Goal: Information Seeking & Learning: Learn about a topic

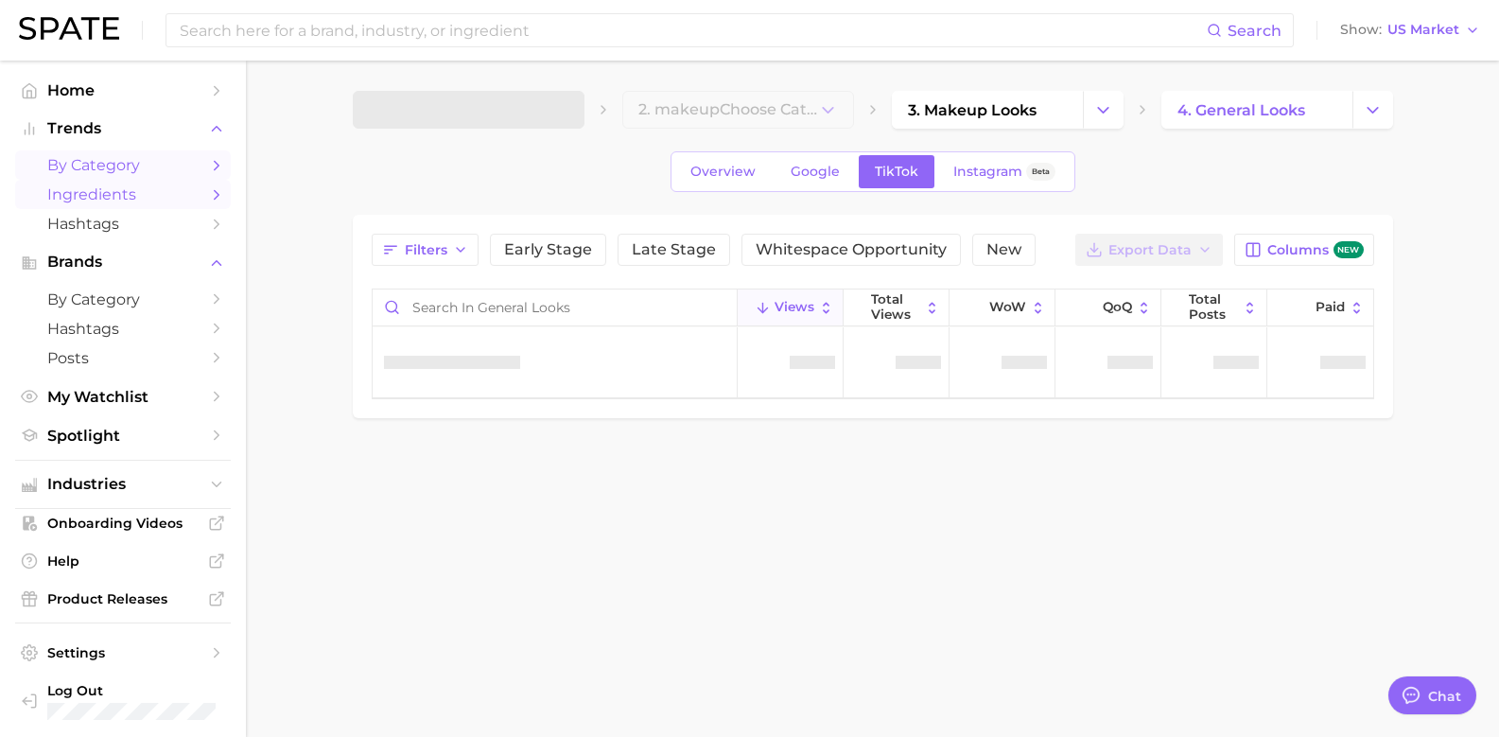
type textarea "x"
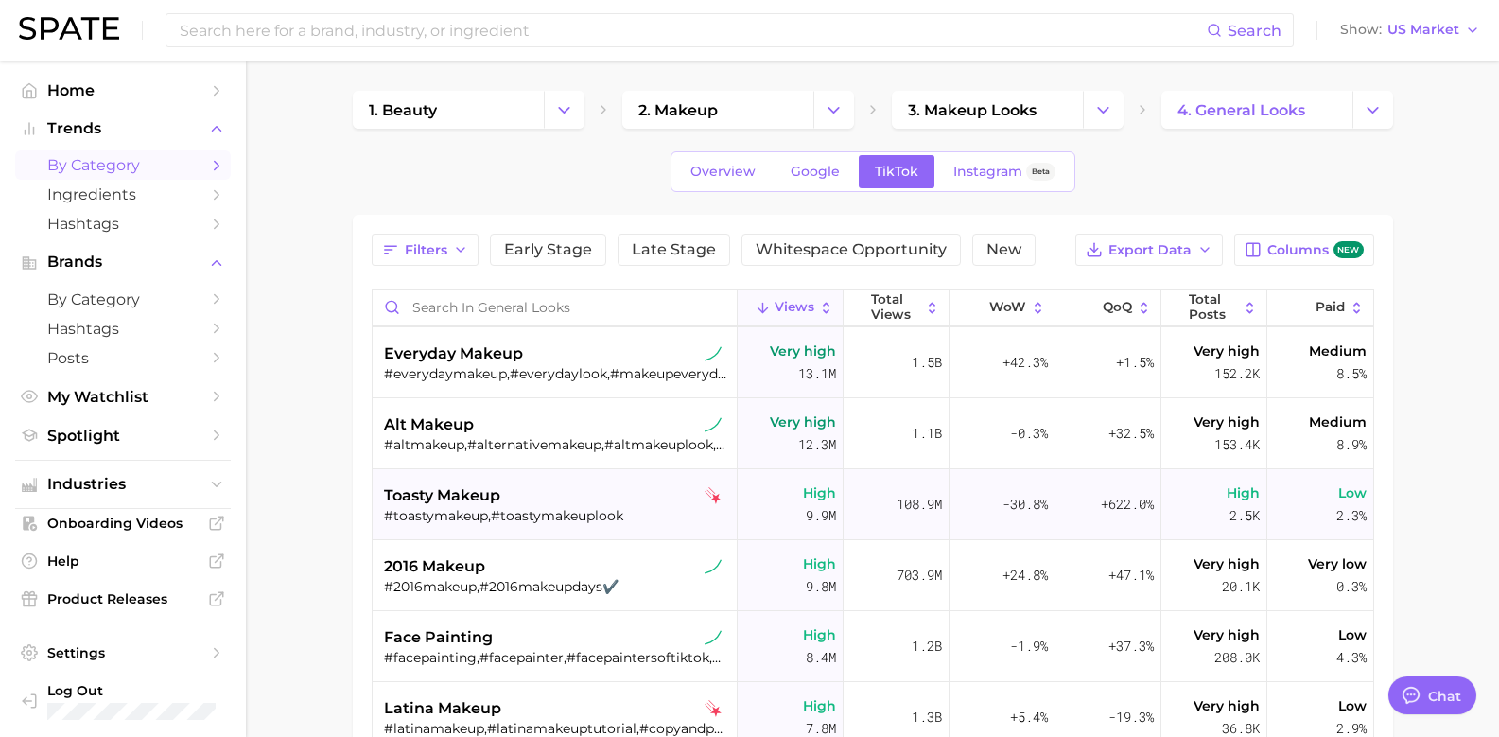
scroll to position [1608, 0]
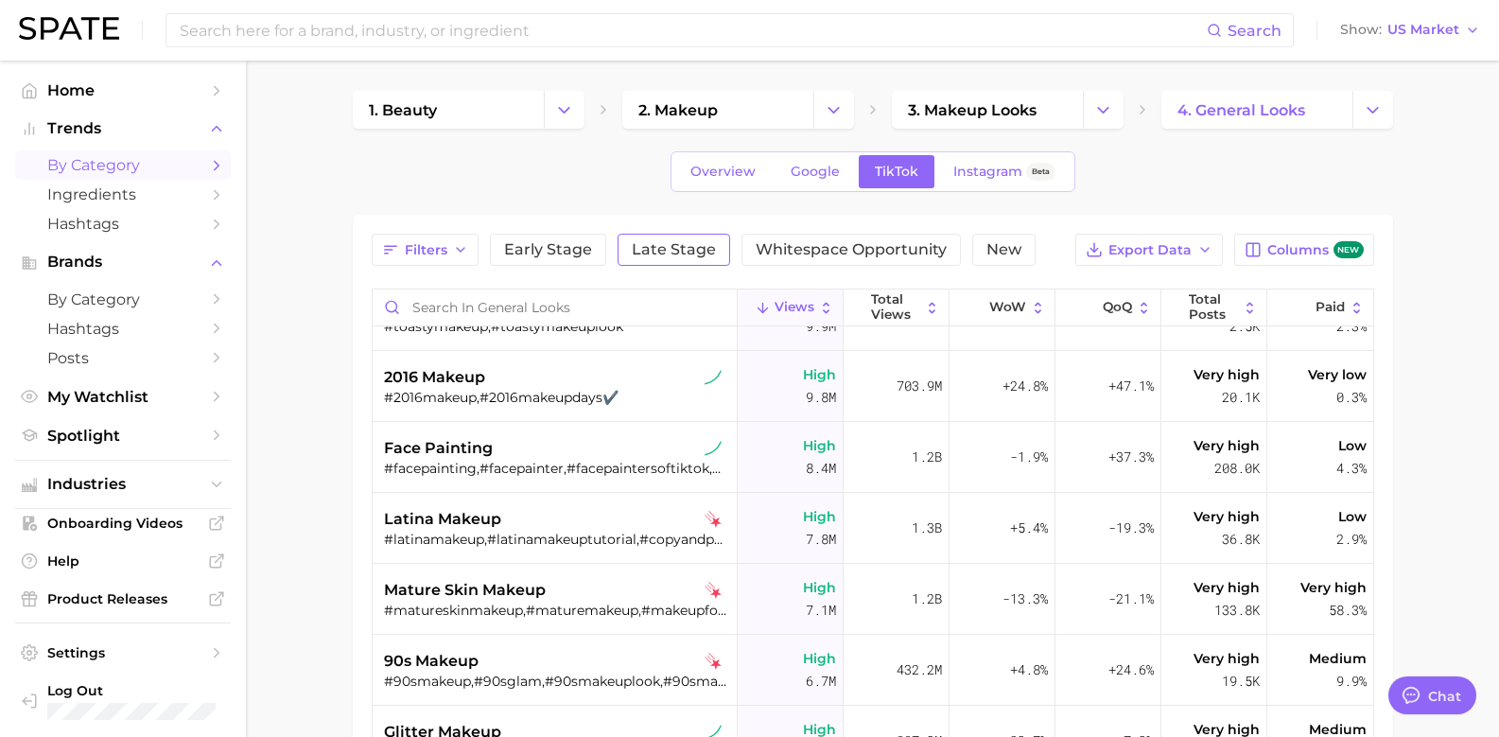
click at [708, 248] on span "Late Stage" at bounding box center [674, 249] width 84 height 15
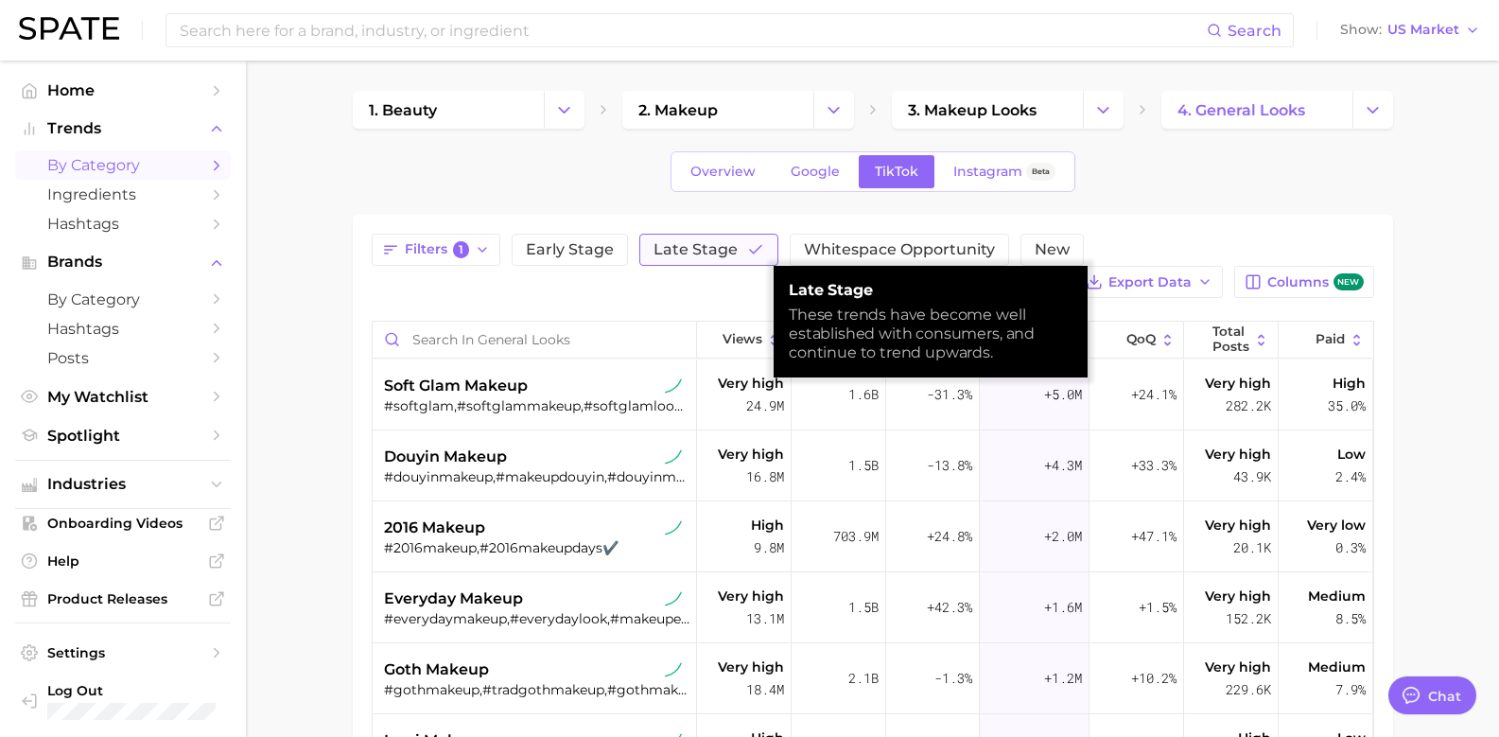
click at [663, 248] on span "Late Stage" at bounding box center [696, 249] width 84 height 15
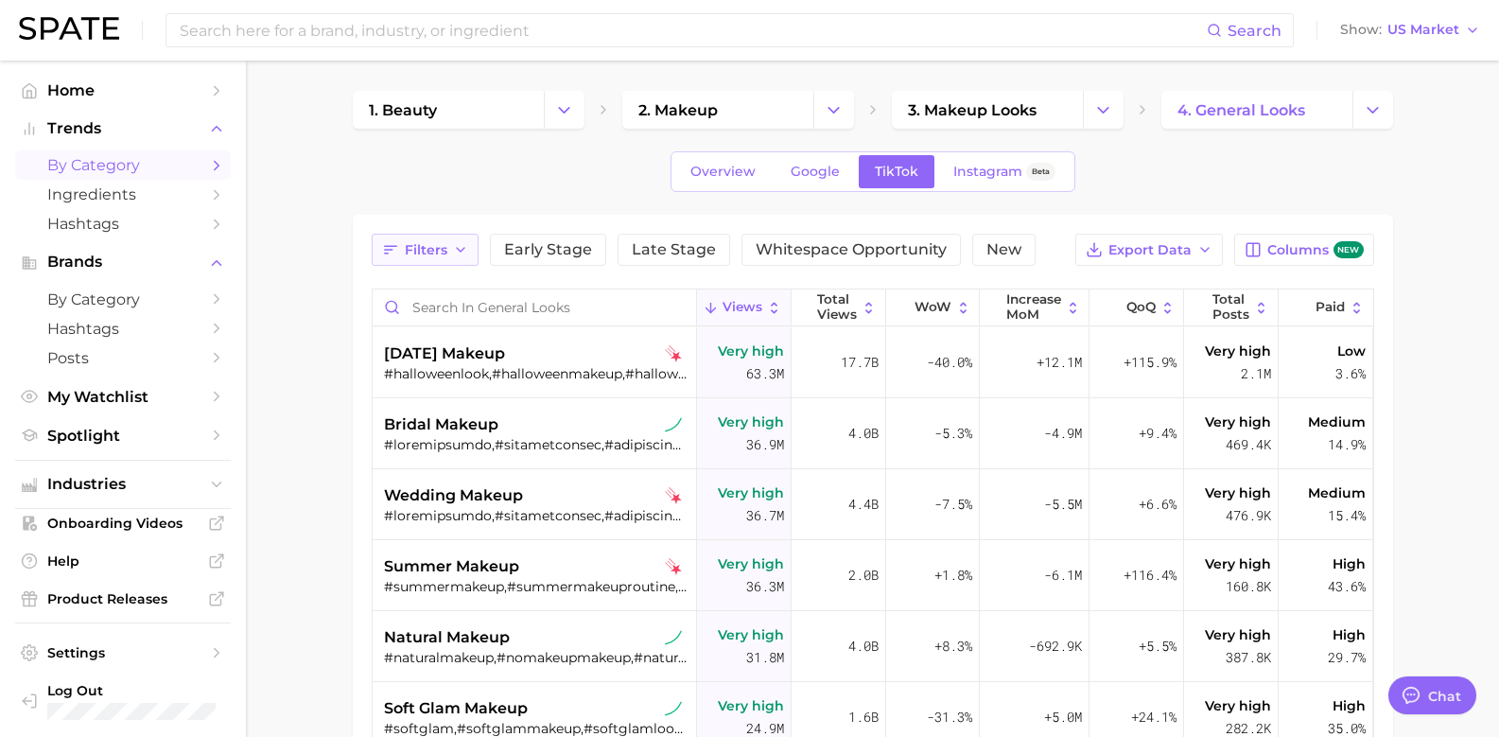
click at [414, 253] on span "Filters" at bounding box center [426, 250] width 43 height 16
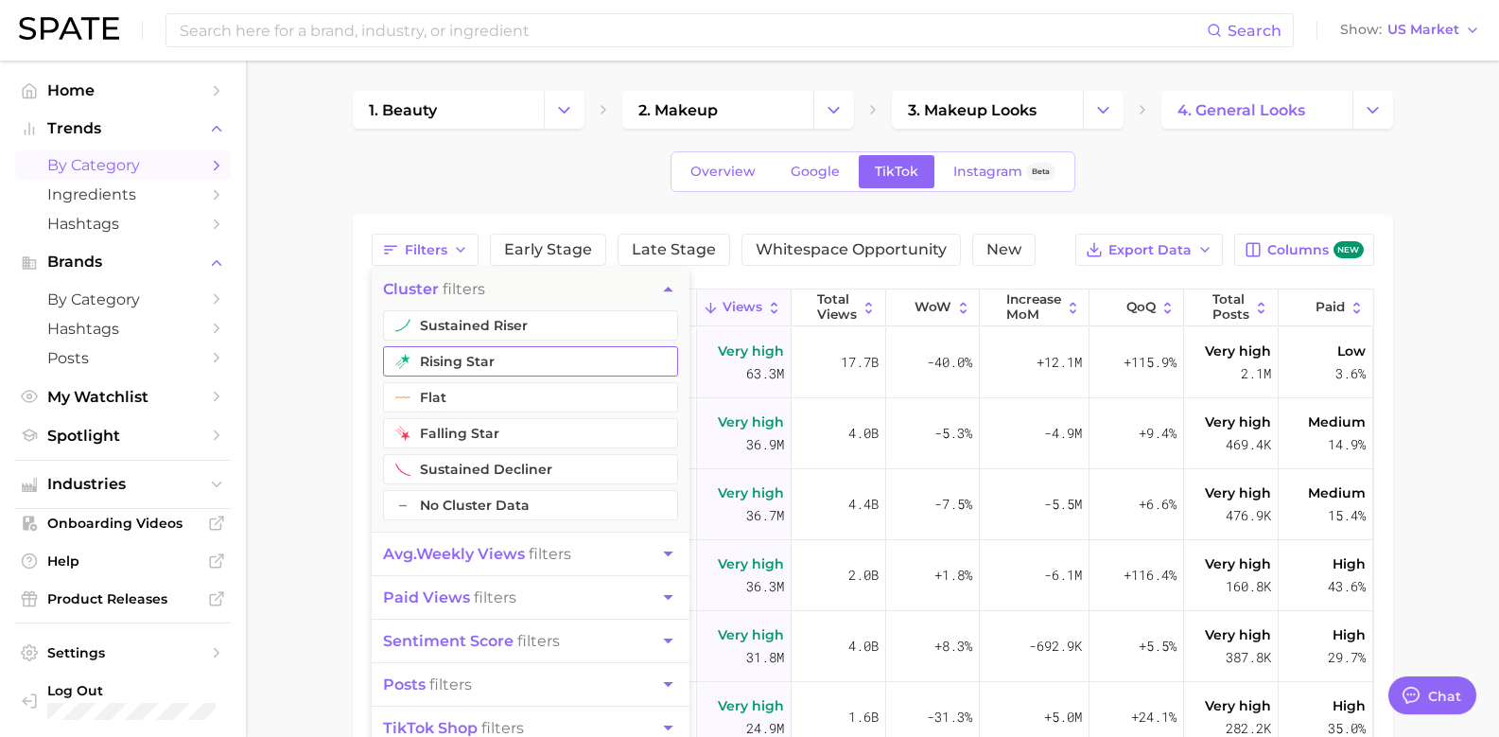
click at [488, 364] on button "rising star" at bounding box center [530, 361] width 295 height 30
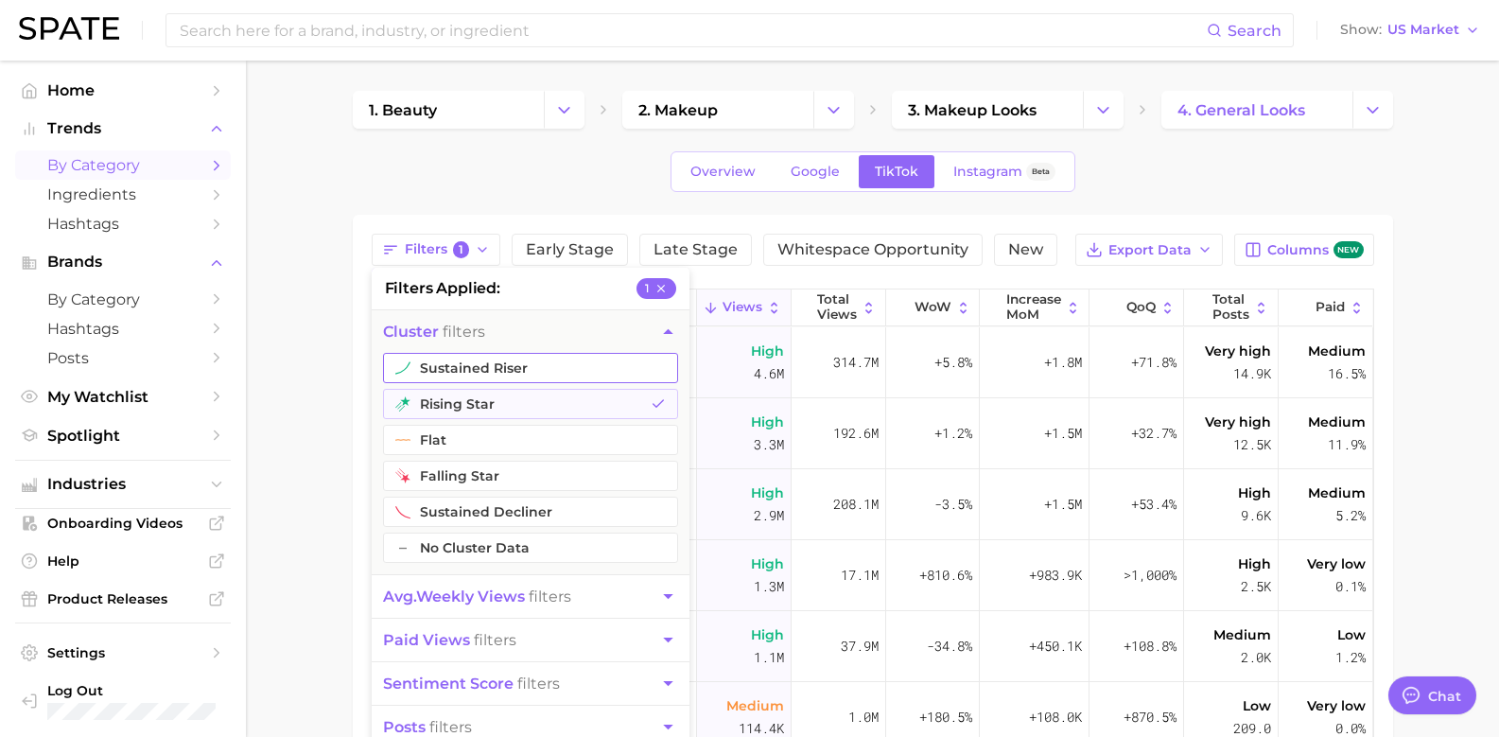
click at [478, 355] on button "sustained riser" at bounding box center [530, 368] width 295 height 30
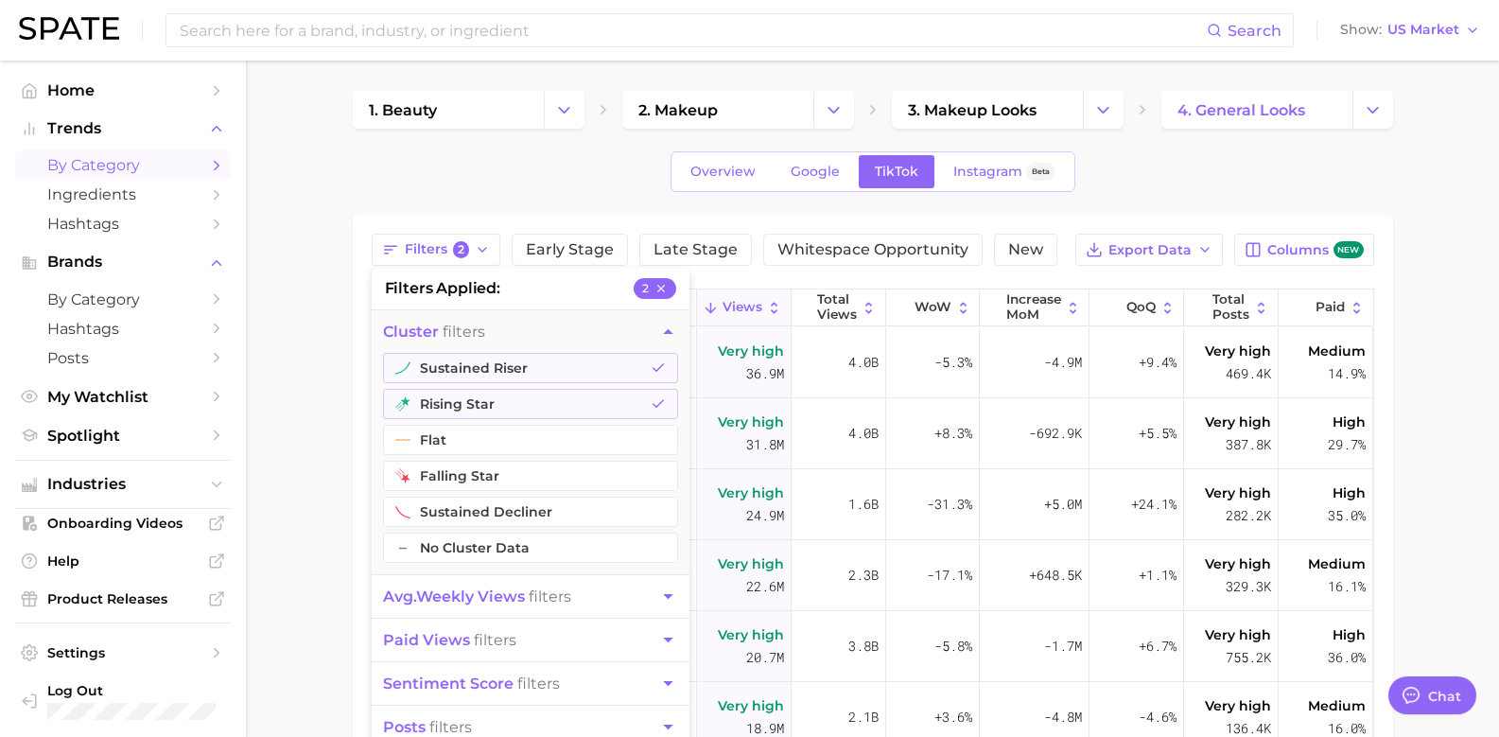
click at [336, 318] on main "1. beauty 2. makeup 3. makeup looks 4. general looks Overview Google TikTok Ins…" at bounding box center [872, 600] width 1253 height 1078
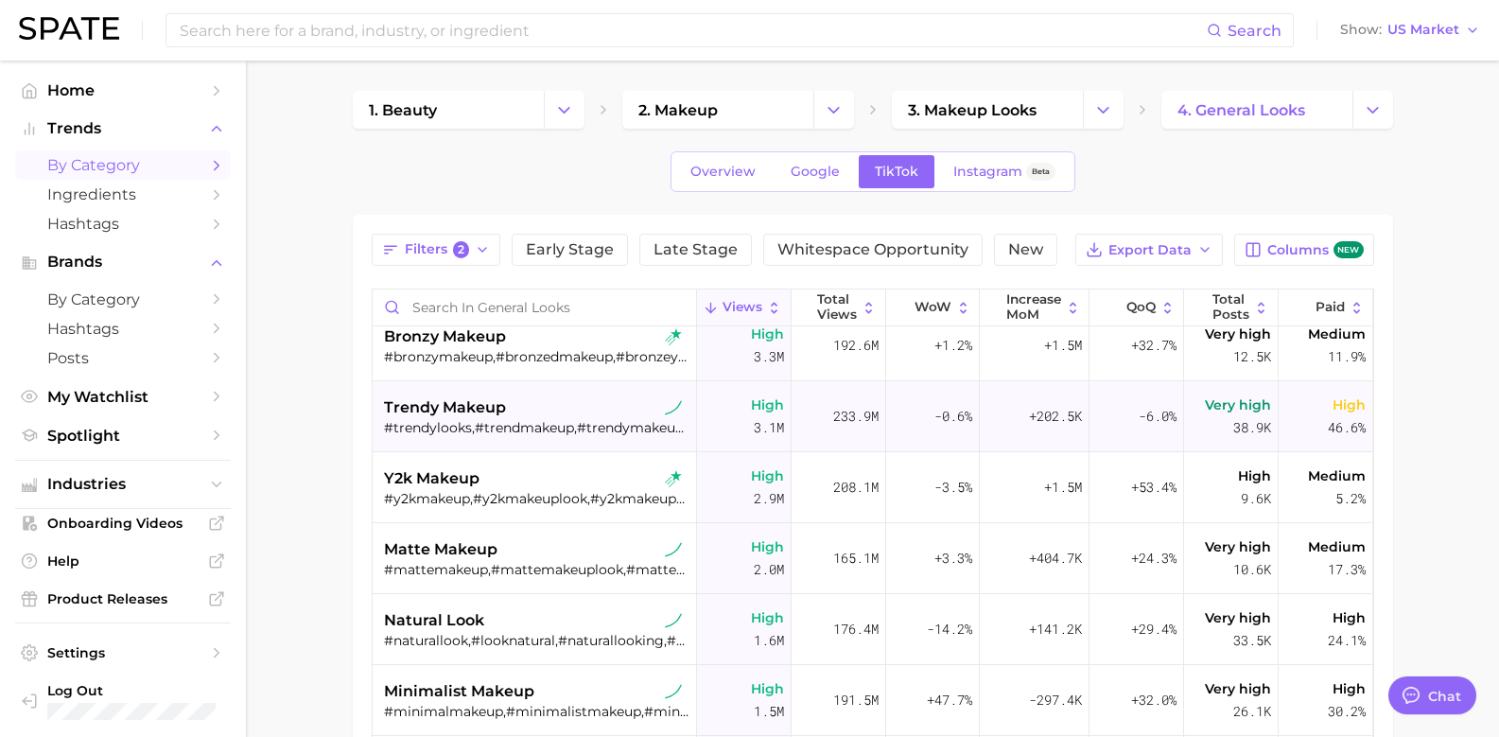
scroll to position [1892, 0]
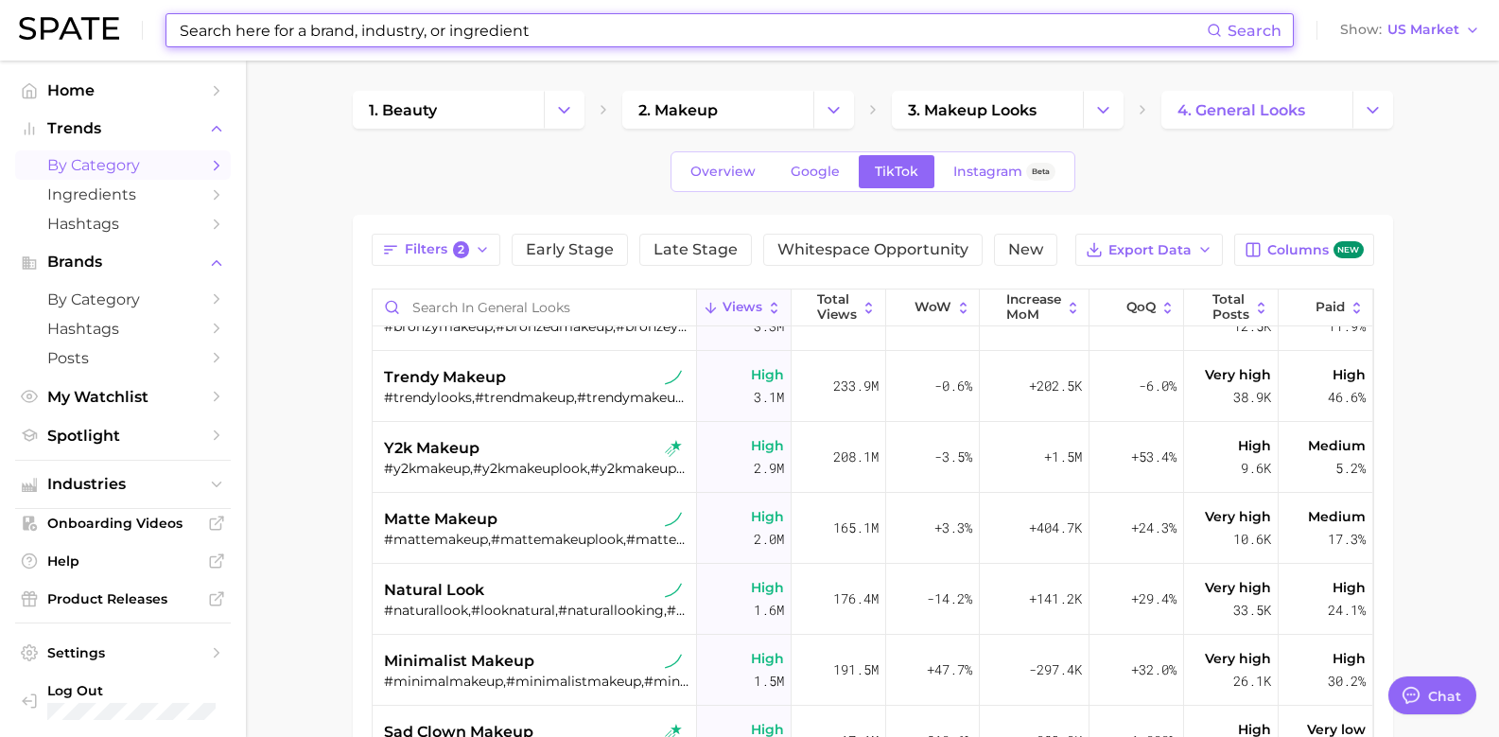
click at [951, 23] on input at bounding box center [692, 30] width 1029 height 32
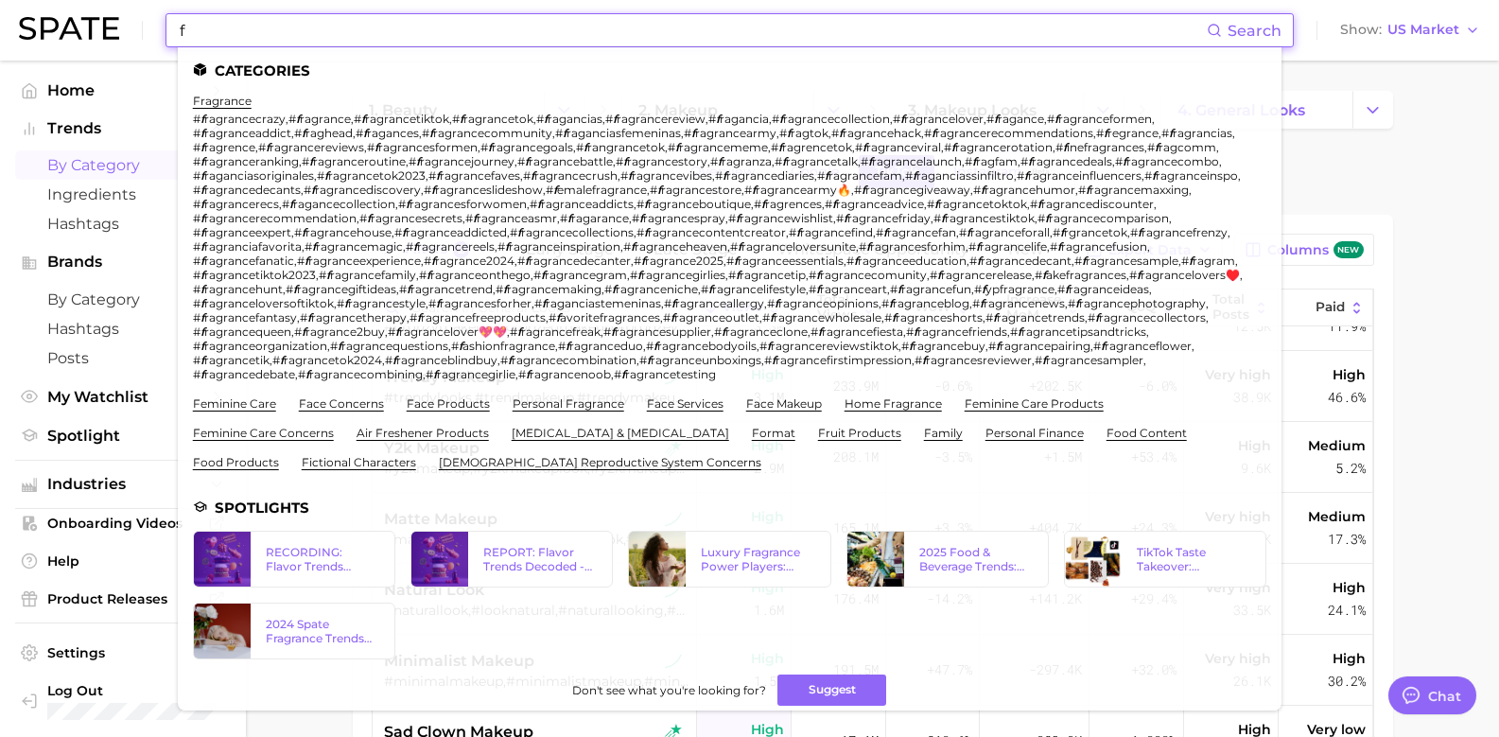
type input "f"
click at [1345, 156] on div "Overview Google TikTok Instagram Beta" at bounding box center [873, 171] width 1041 height 41
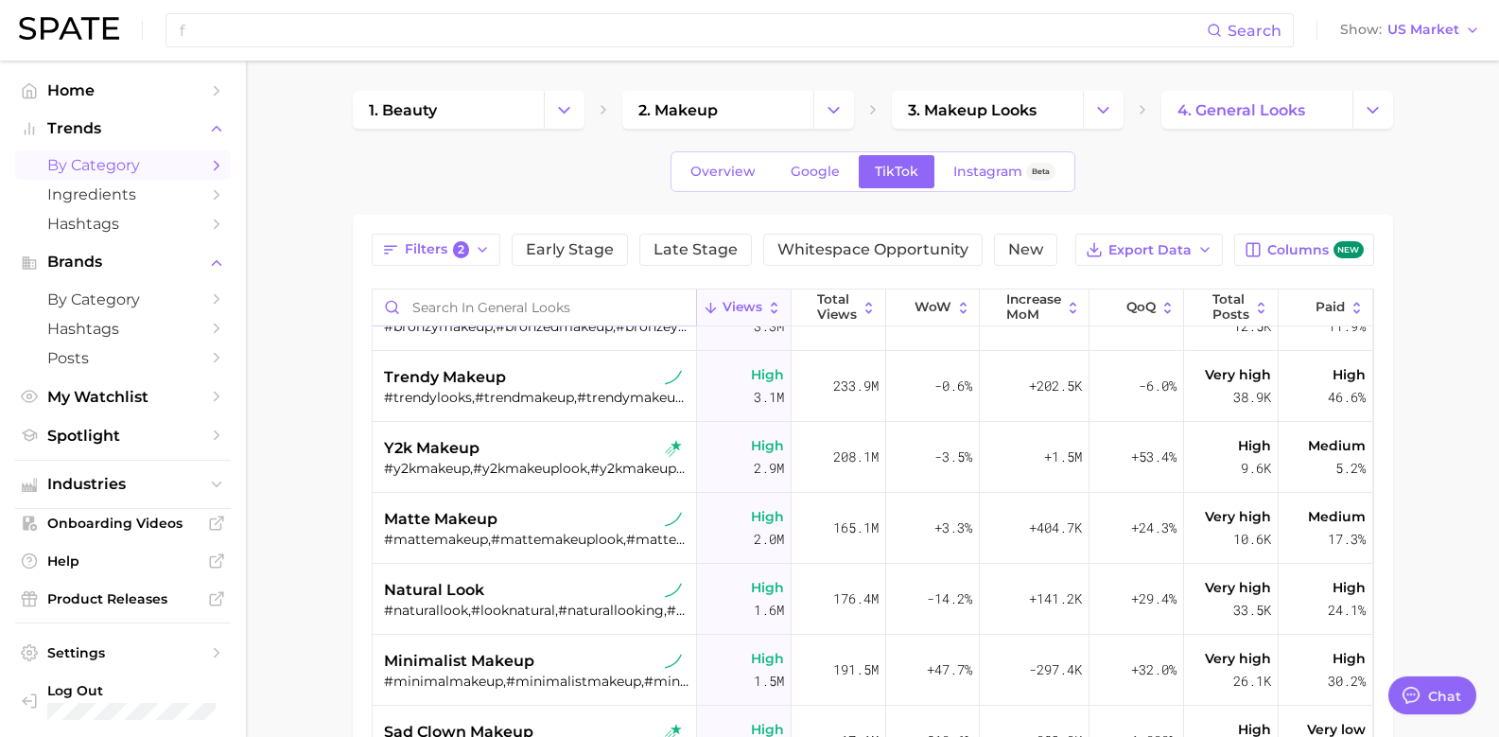
click at [508, 307] on input "Search in general looks" at bounding box center [535, 307] width 324 height 36
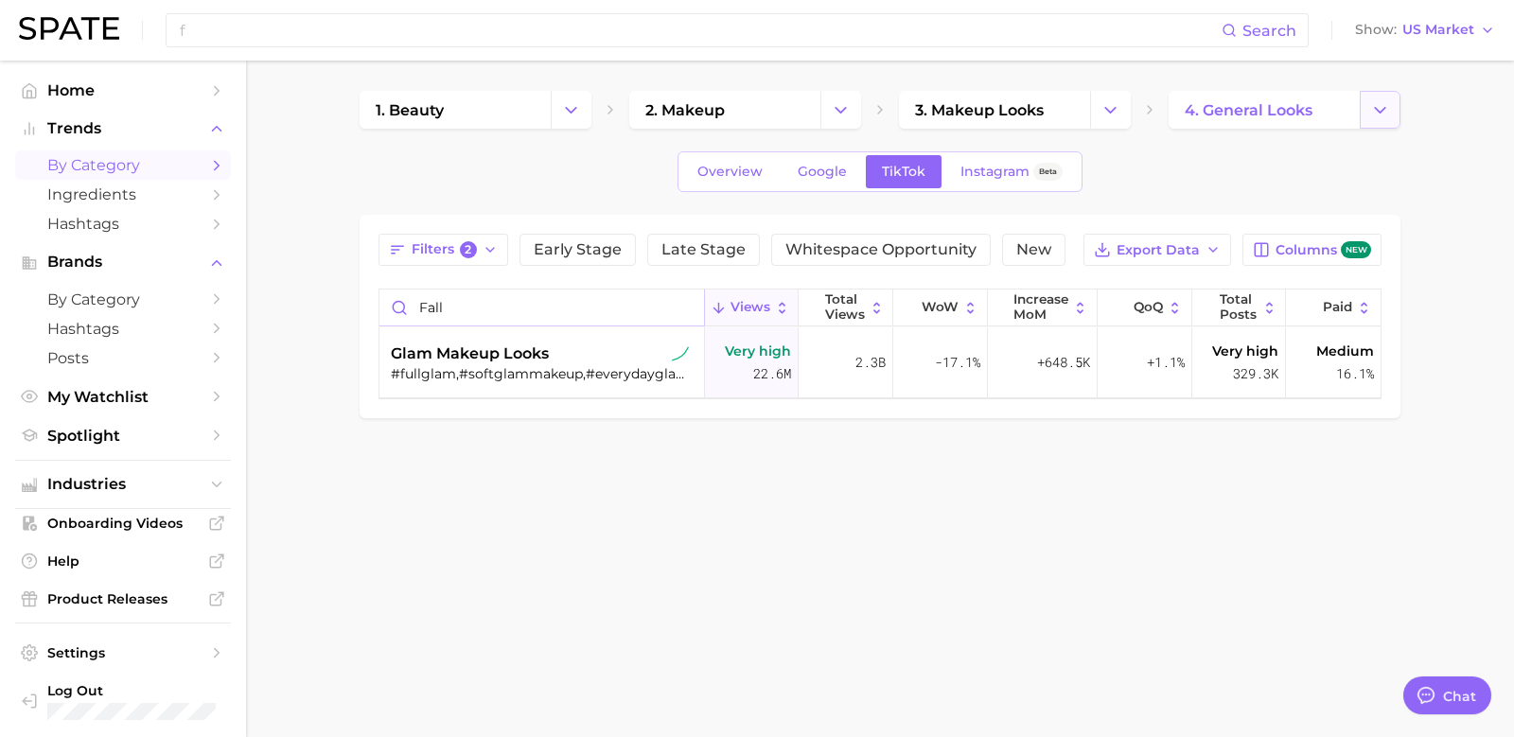
click at [1391, 106] on button "Change Category" at bounding box center [1379, 110] width 41 height 38
type input "fall"
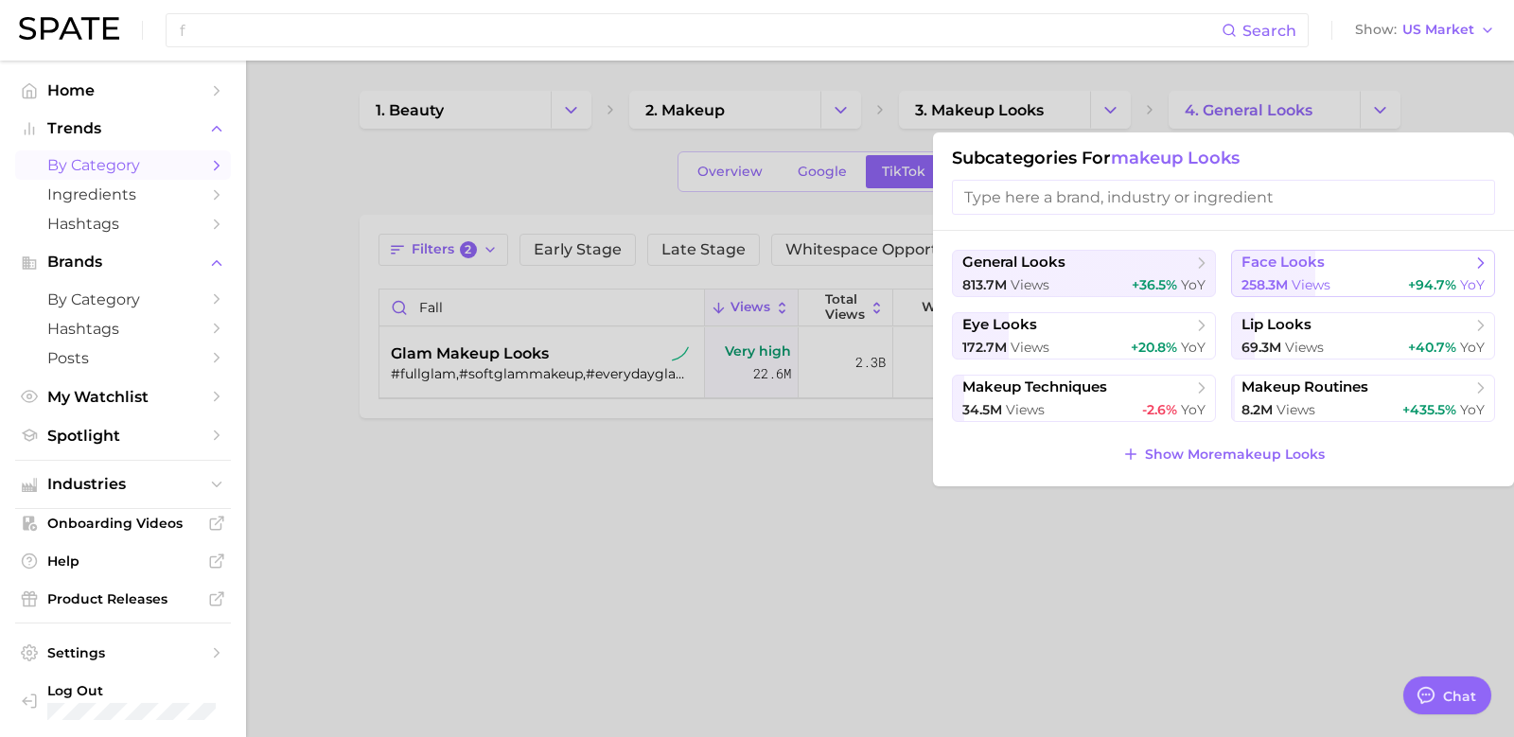
click at [1334, 277] on div "258.3m views +94.7% YoY" at bounding box center [1362, 285] width 243 height 18
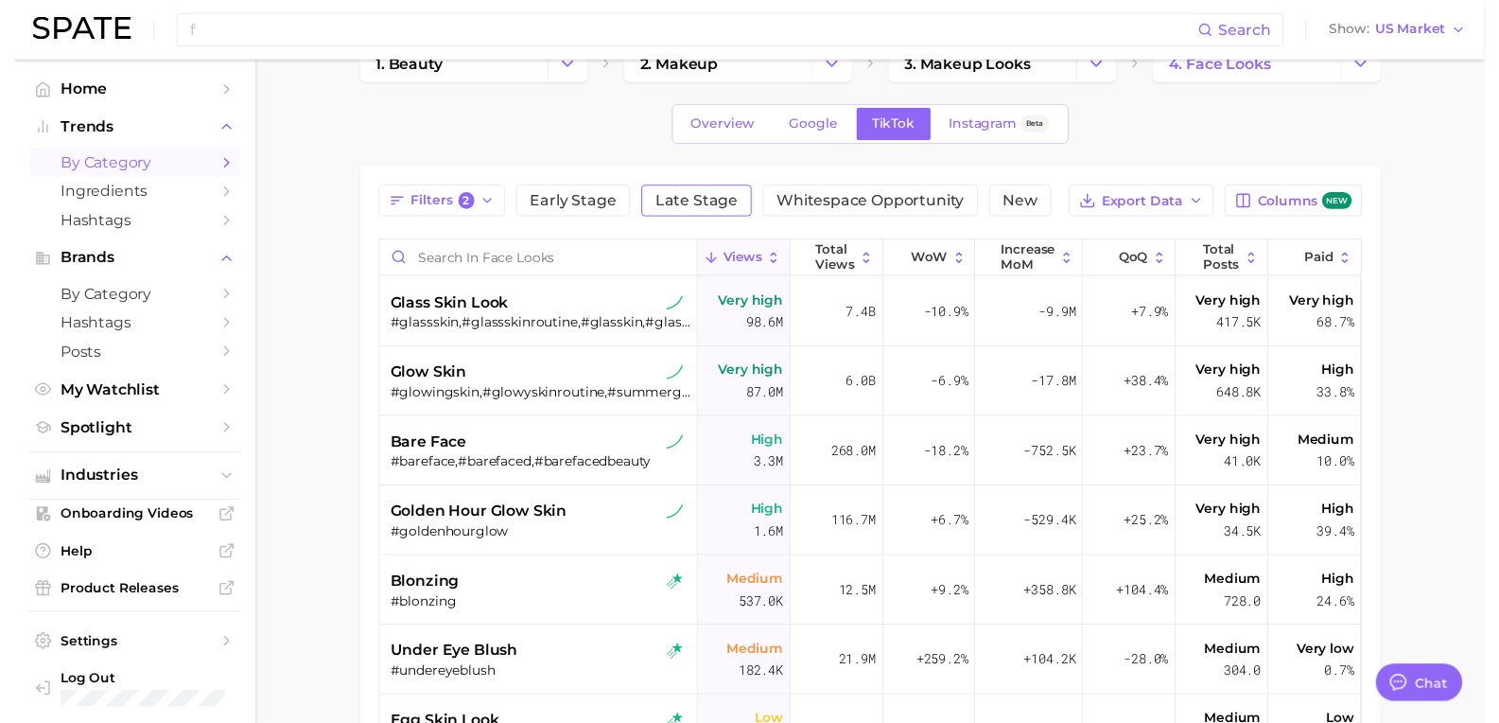
scroll to position [12, 0]
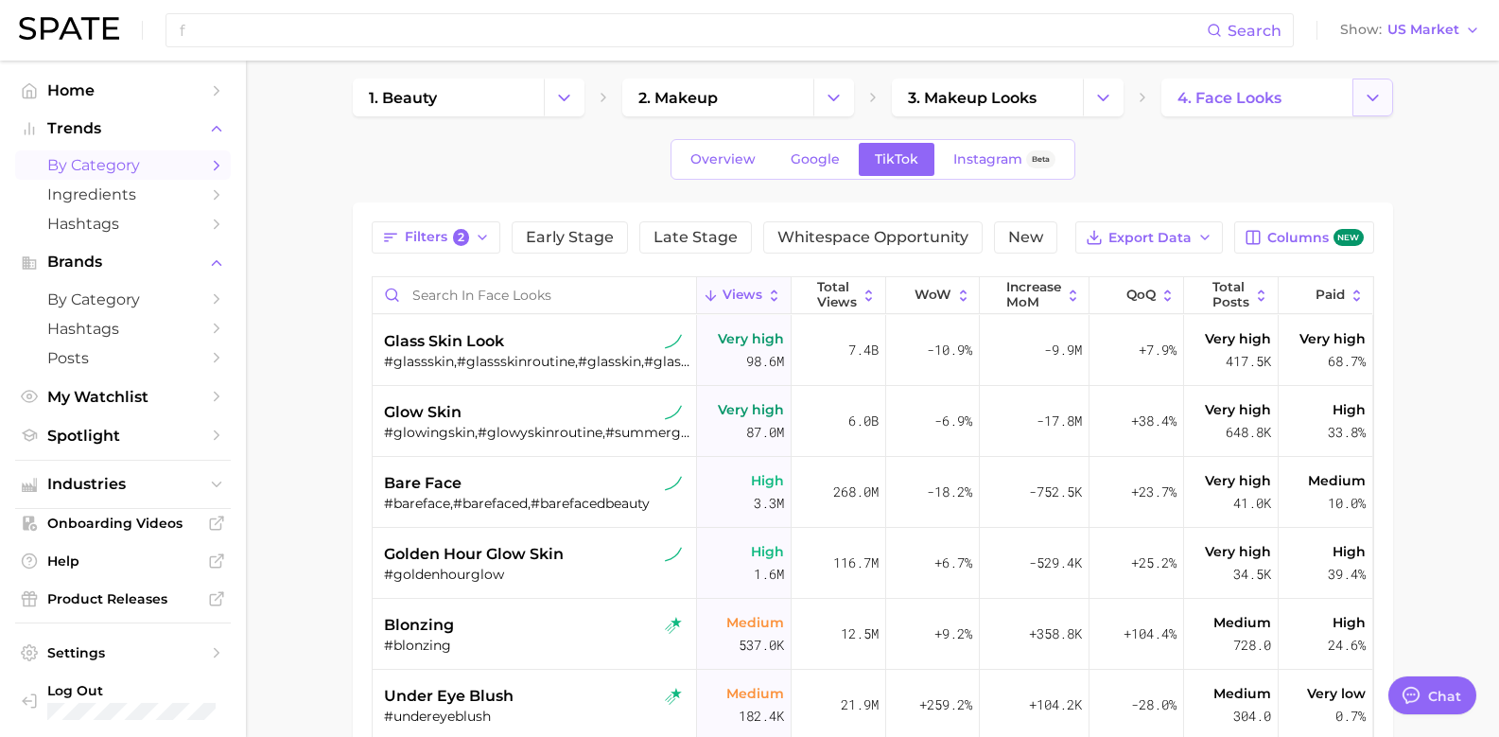
click at [1365, 96] on icon "Change Category" at bounding box center [1373, 98] width 20 height 20
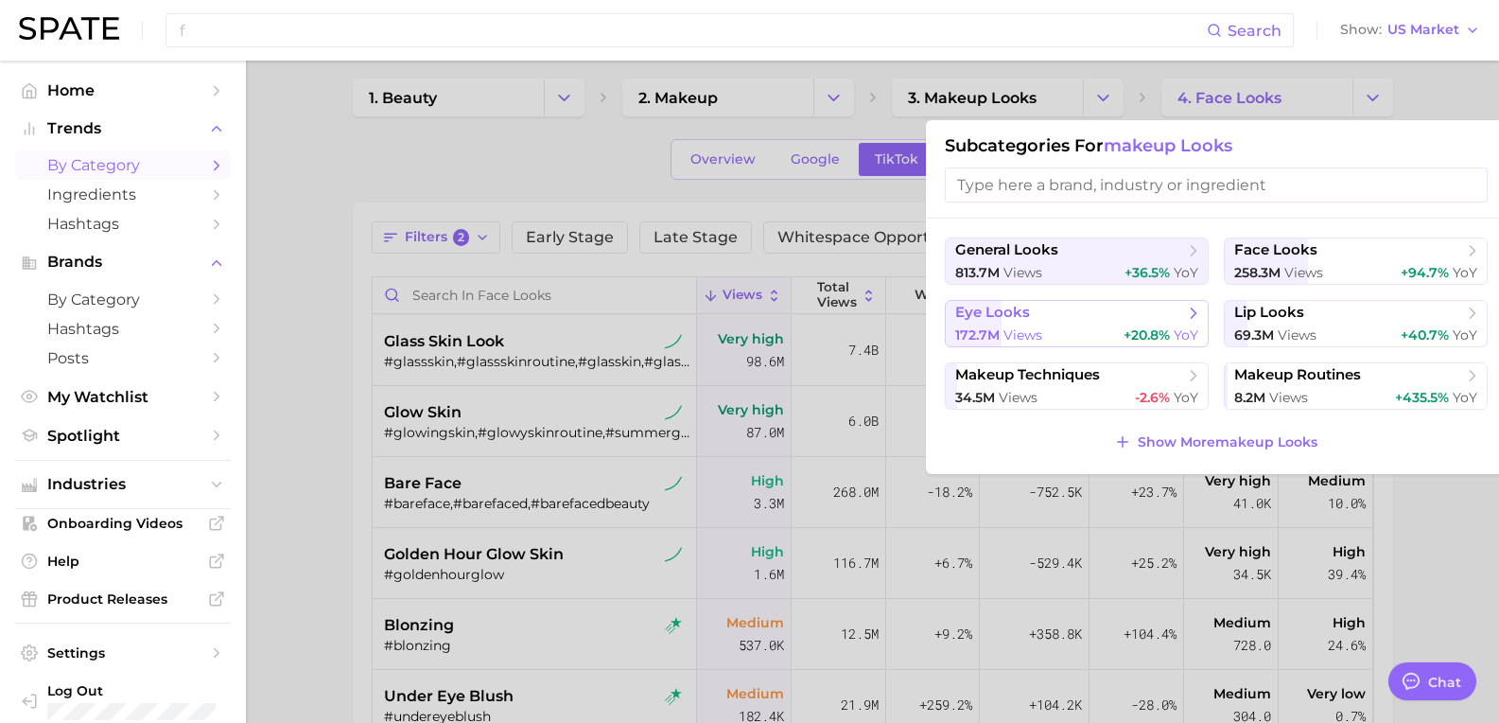
click at [1147, 331] on span "+20.8%" at bounding box center [1147, 334] width 46 height 17
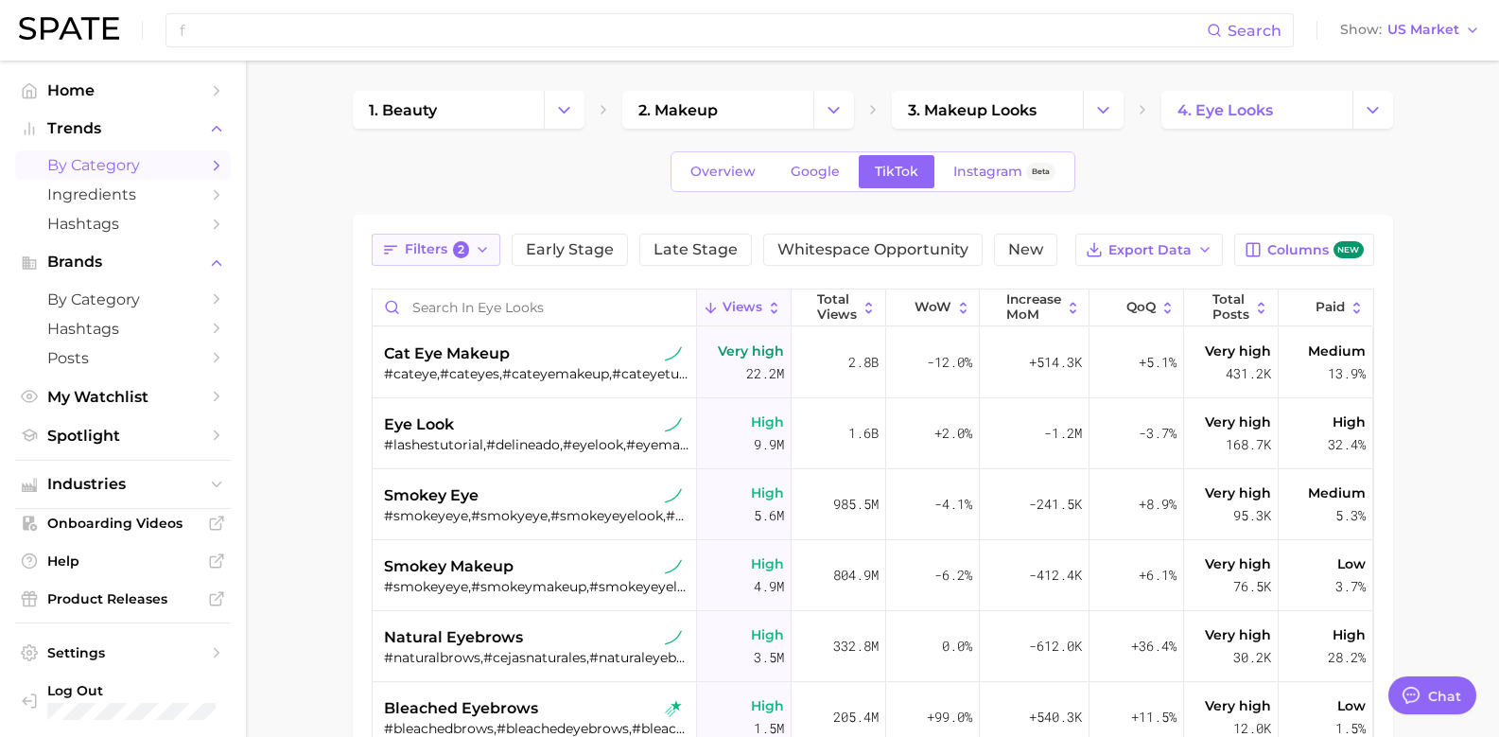
click at [452, 256] on span "Filters 2" at bounding box center [437, 249] width 65 height 17
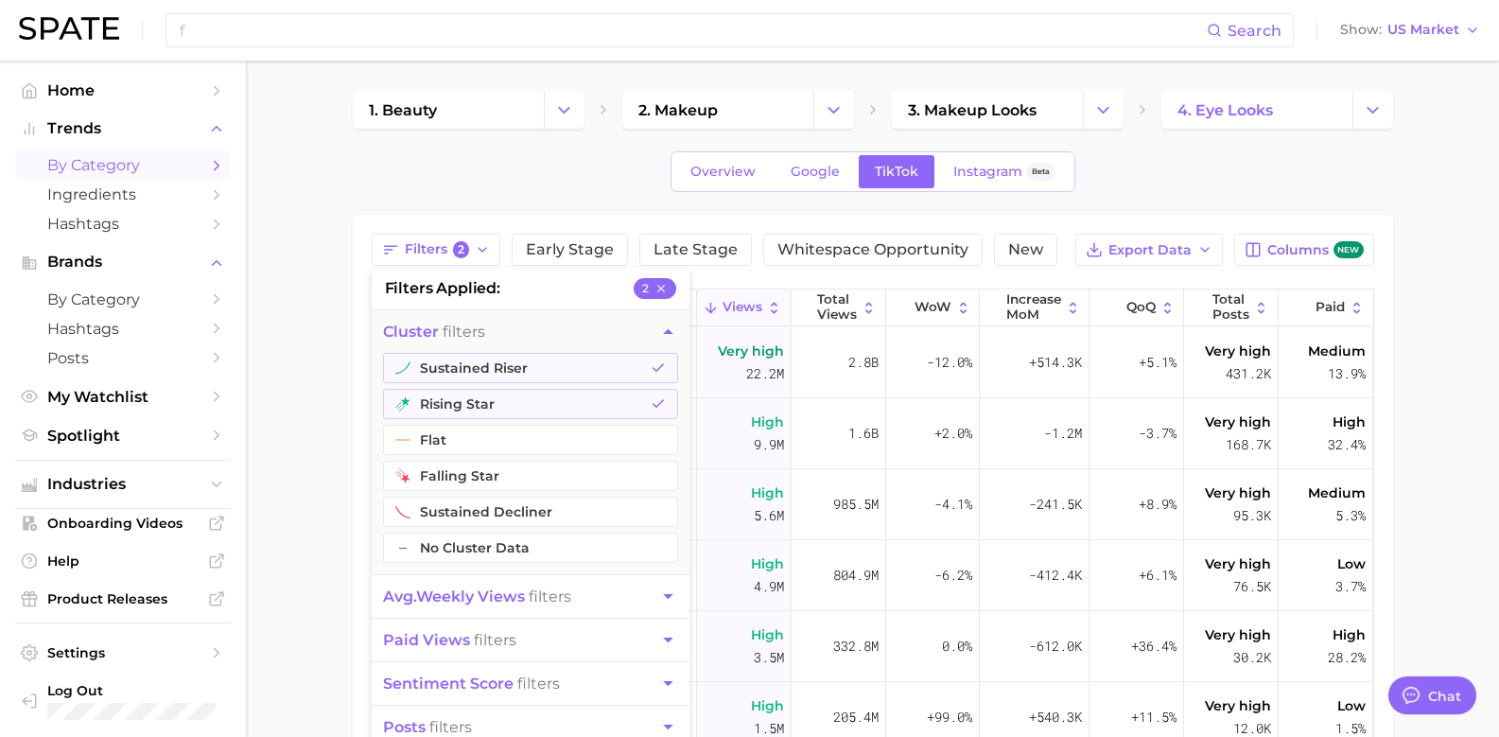
click at [489, 269] on li "filters applied 2" at bounding box center [531, 289] width 318 height 42
click at [494, 240] on button "Filters 2" at bounding box center [437, 250] width 130 height 32
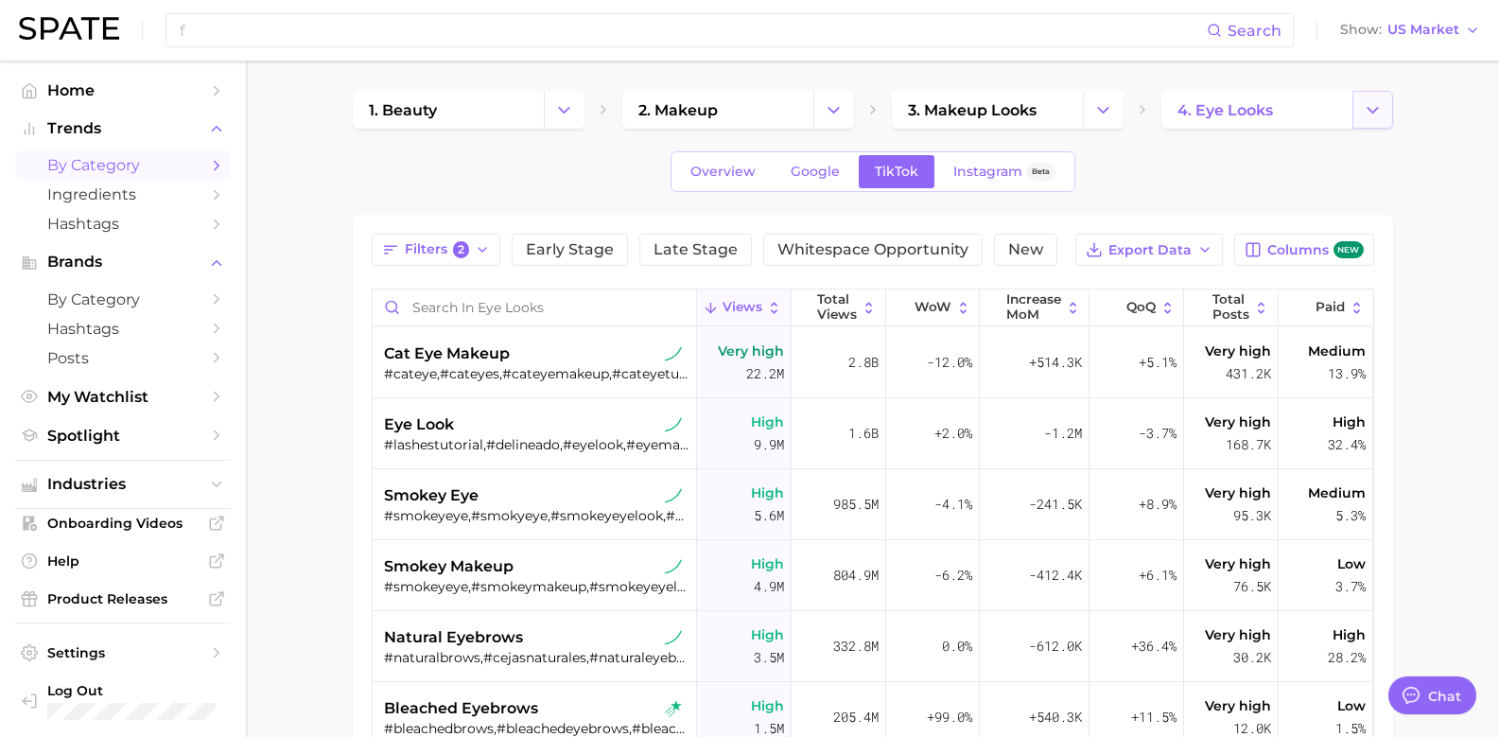
click at [1382, 115] on icon "Change Category" at bounding box center [1373, 110] width 20 height 20
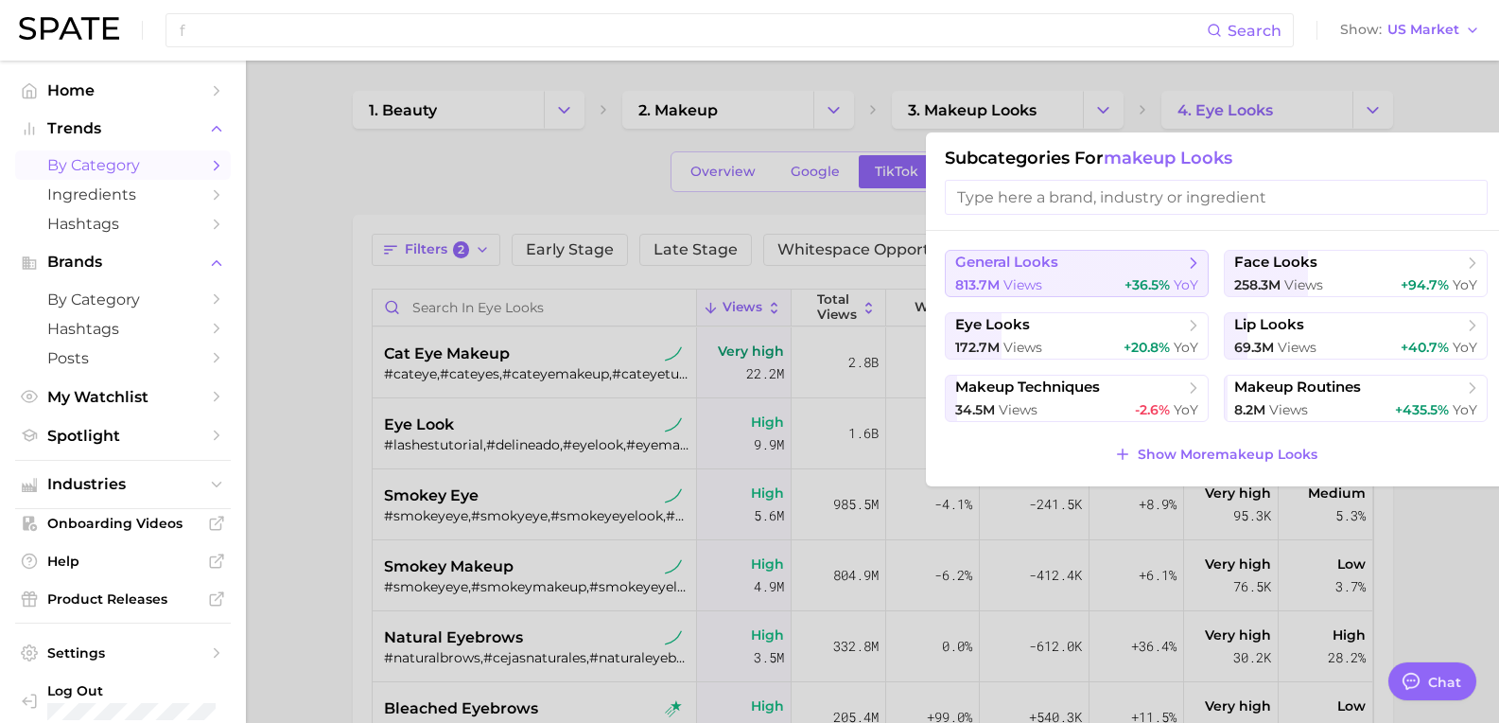
click at [1189, 272] on icon at bounding box center [1193, 263] width 19 height 19
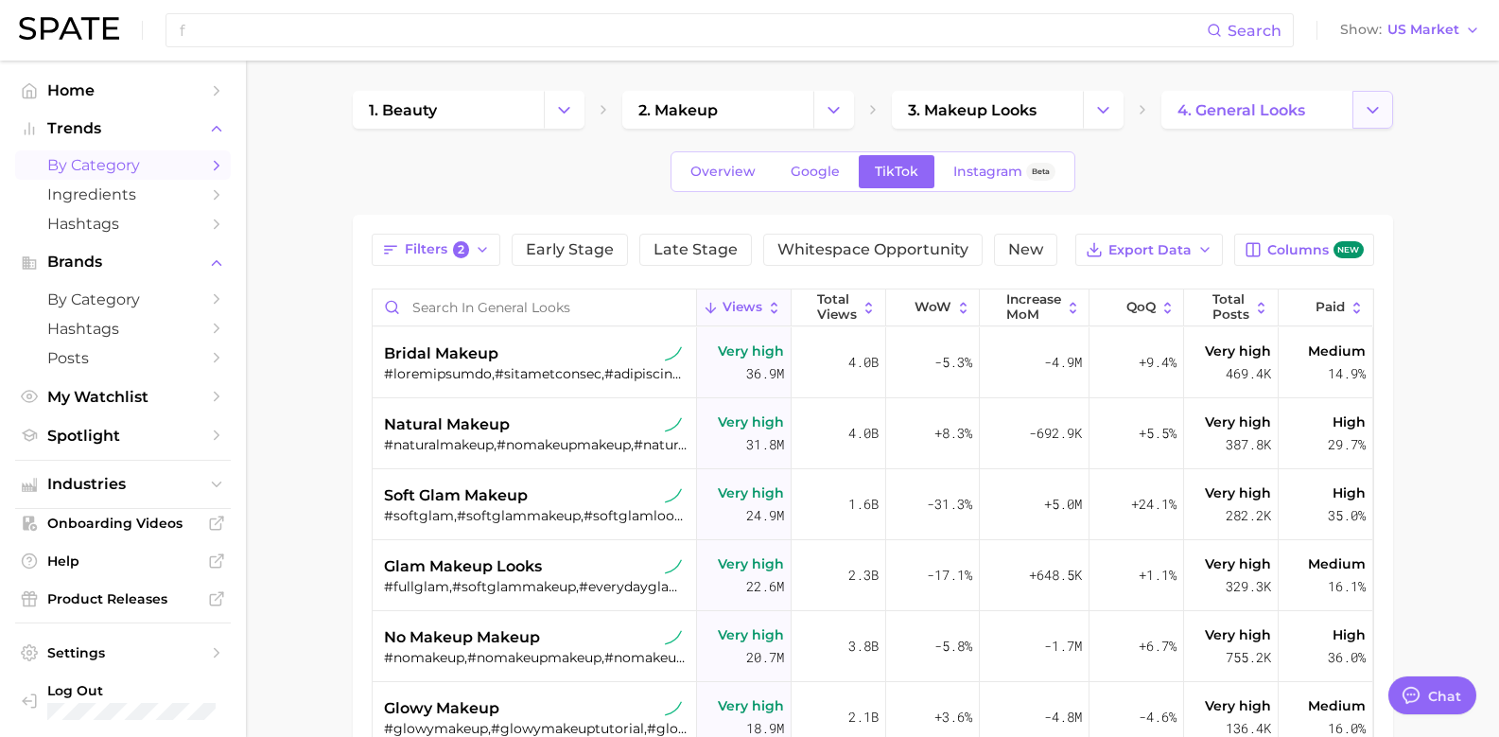
click at [1369, 120] on button "Change Category" at bounding box center [1373, 110] width 41 height 38
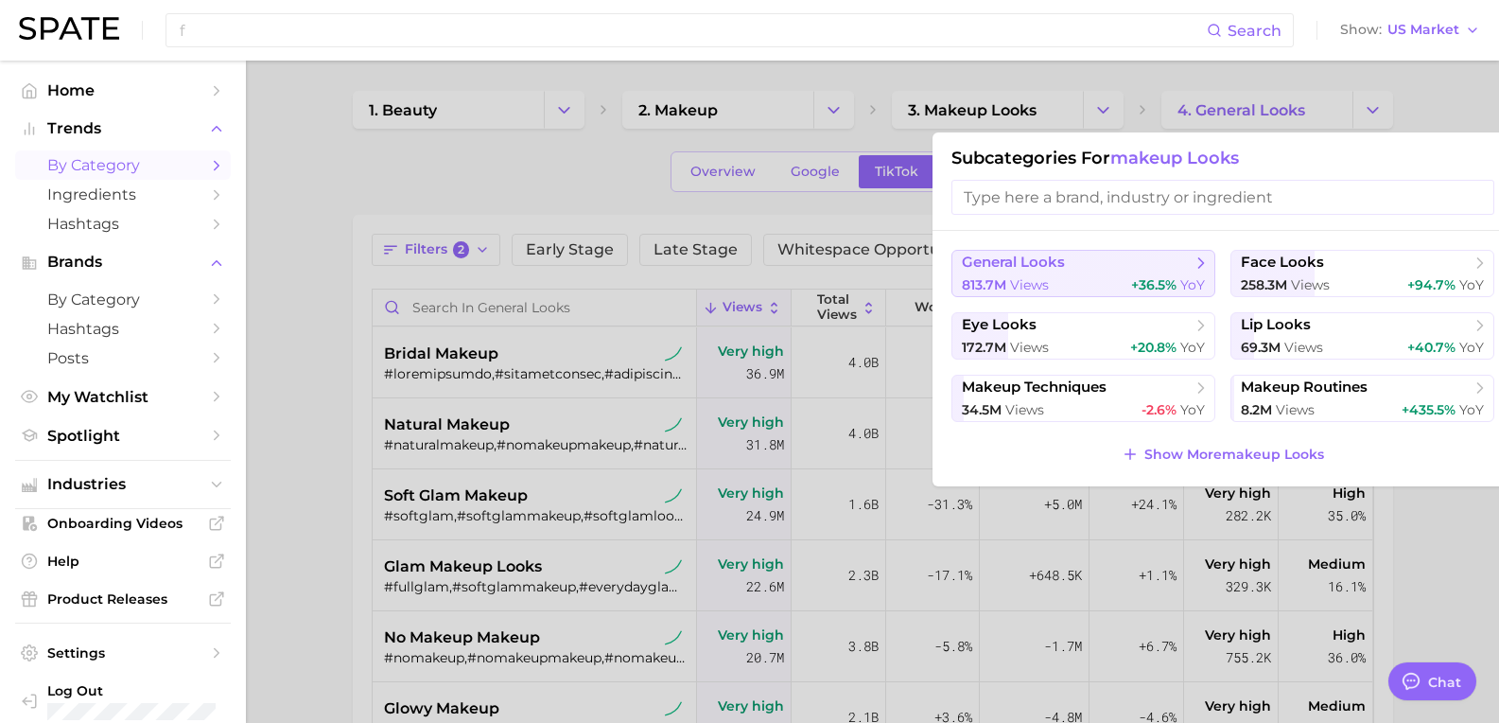
click at [1096, 289] on div "813.7m views +36.5% YoY" at bounding box center [1083, 285] width 243 height 18
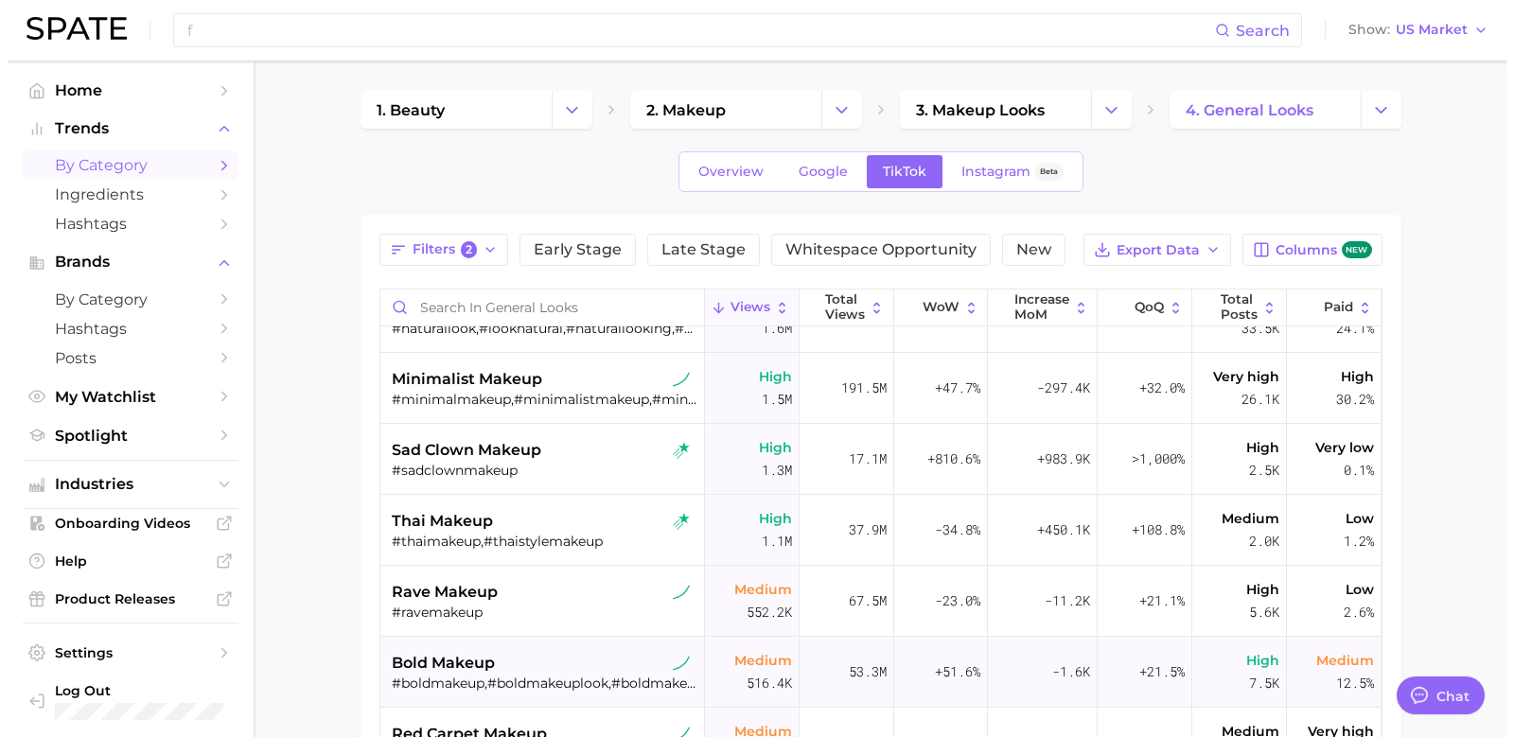
scroll to position [1987, 0]
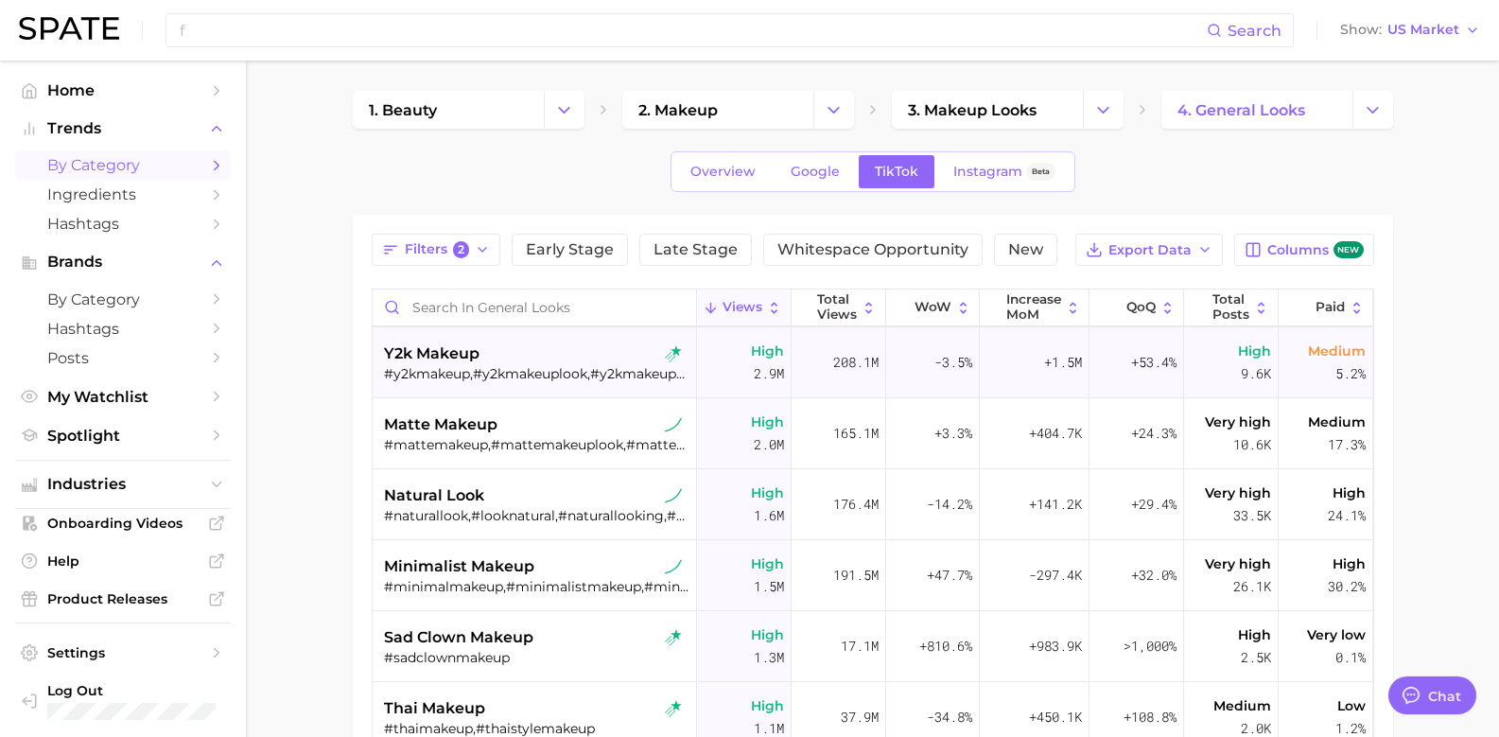
click at [497, 362] on div "y2k makeup" at bounding box center [537, 353] width 306 height 23
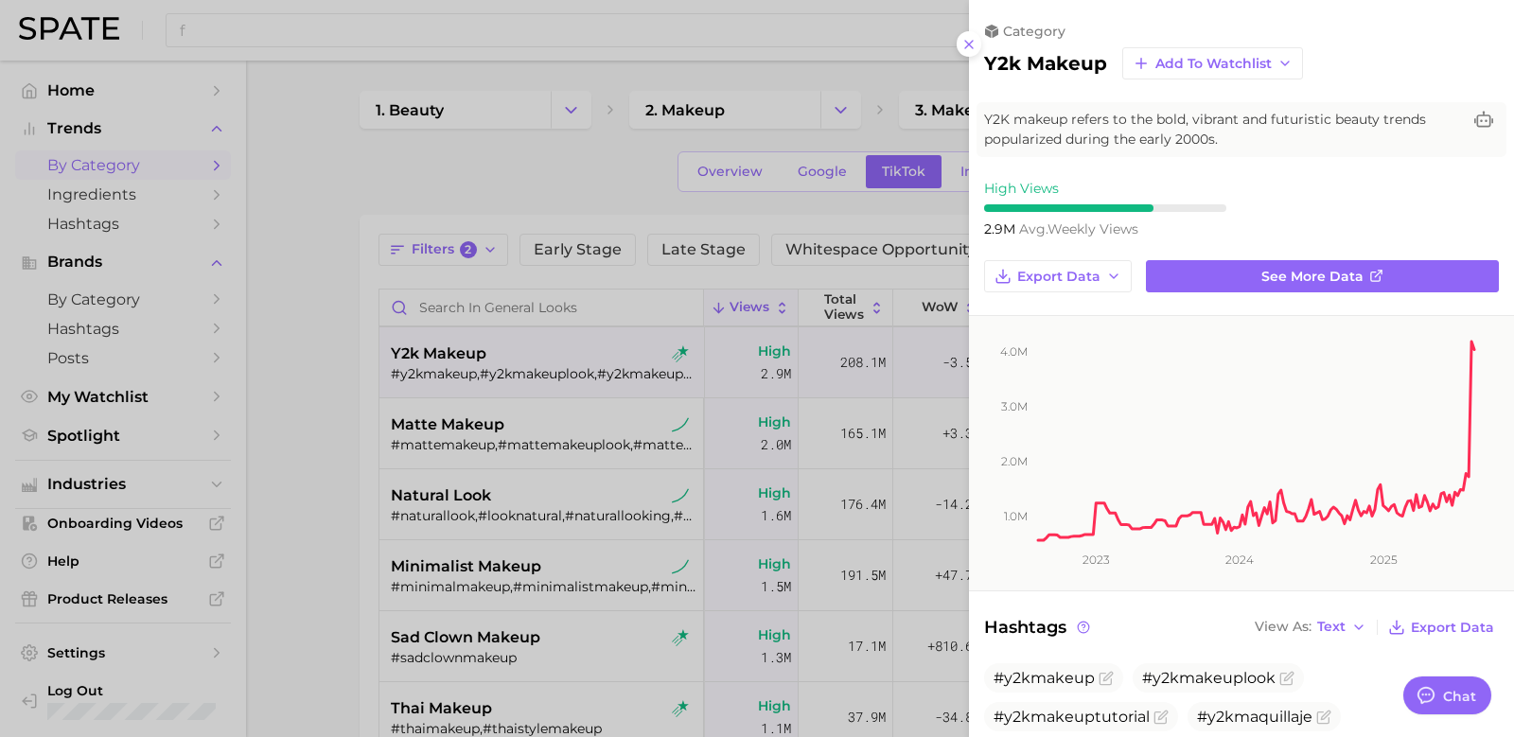
scroll to position [0, 0]
click at [1264, 136] on span "Y2K makeup refers to the bold, vibrant and futuristic beauty trends popularized…" at bounding box center [1222, 130] width 477 height 40
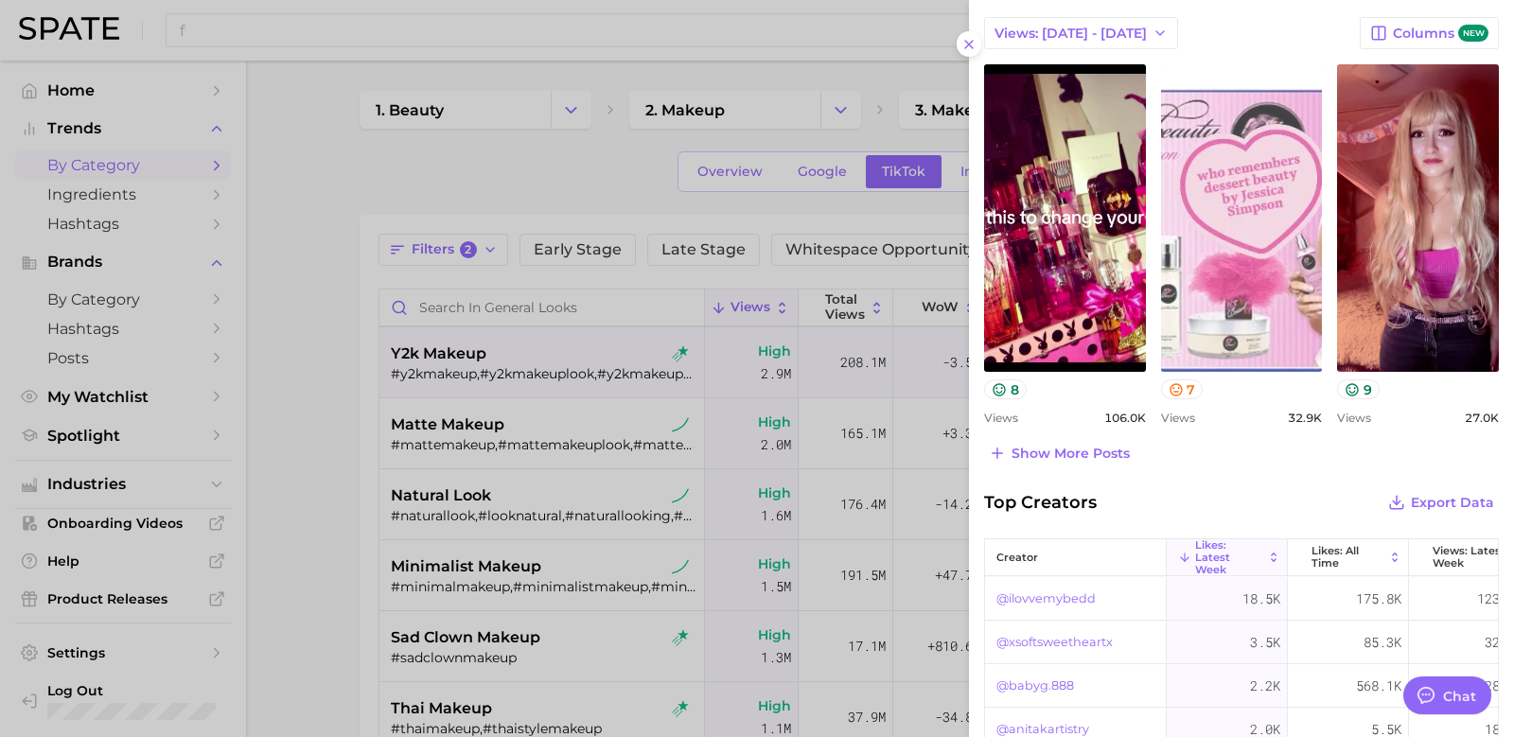
scroll to position [946, 0]
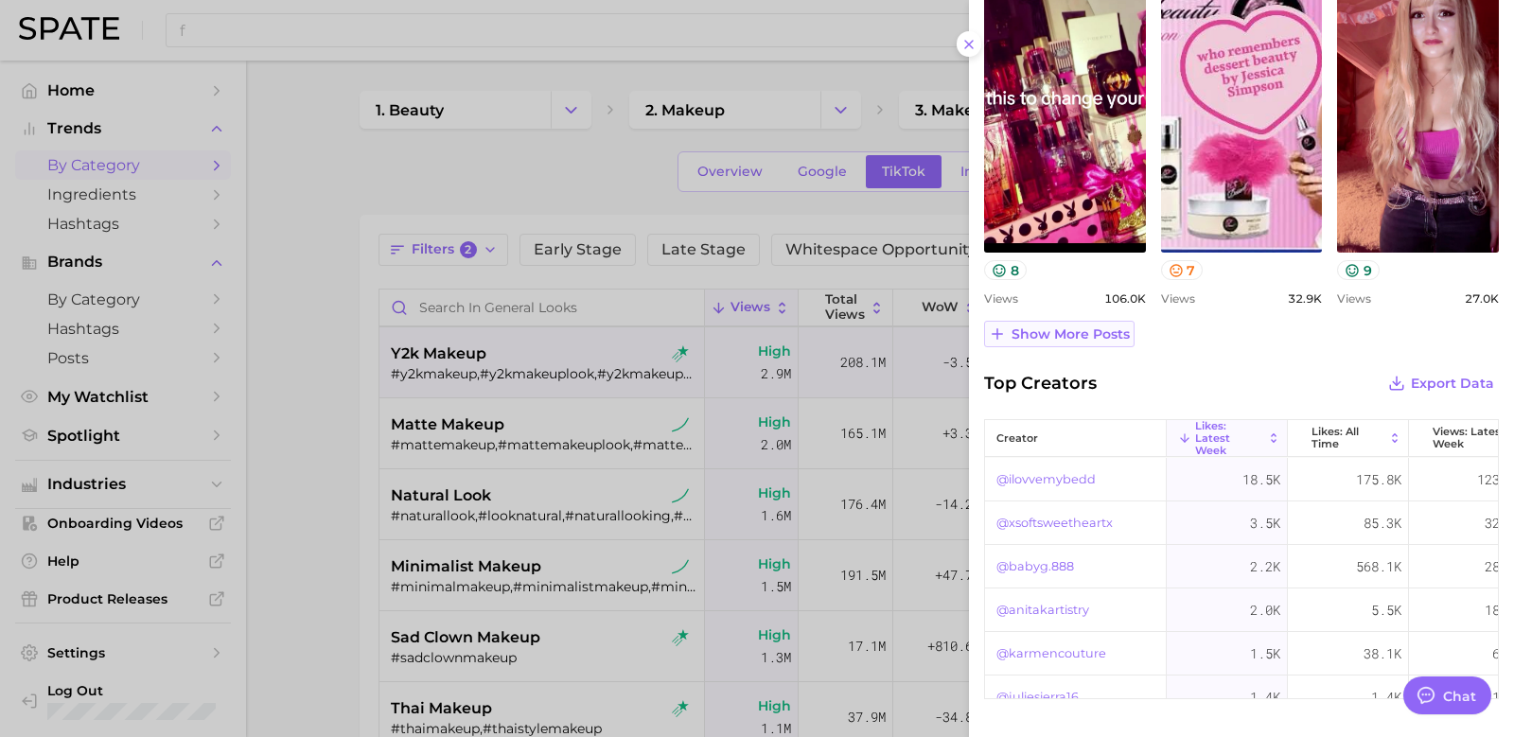
click at [1094, 337] on span "Show more posts" at bounding box center [1070, 334] width 118 height 16
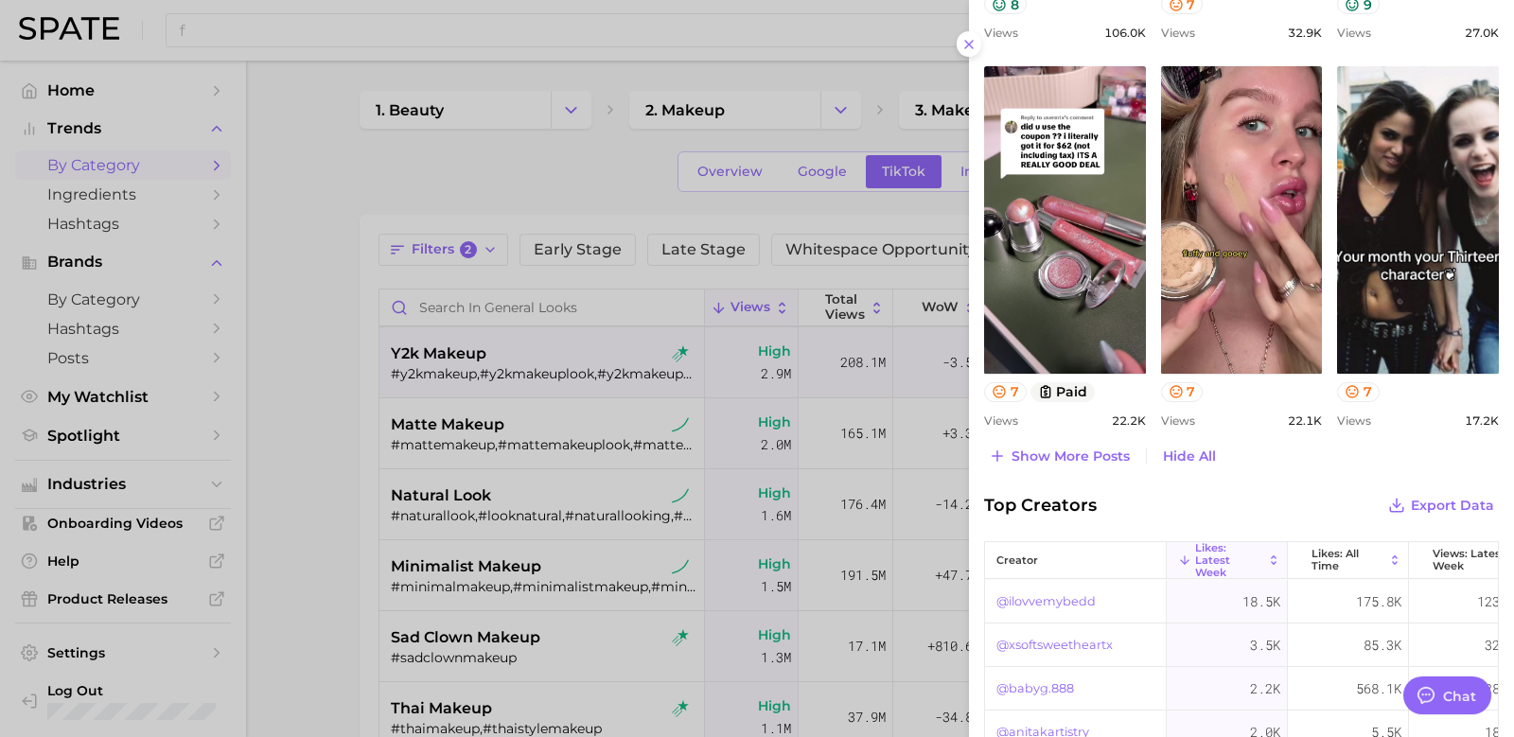
scroll to position [1230, 0]
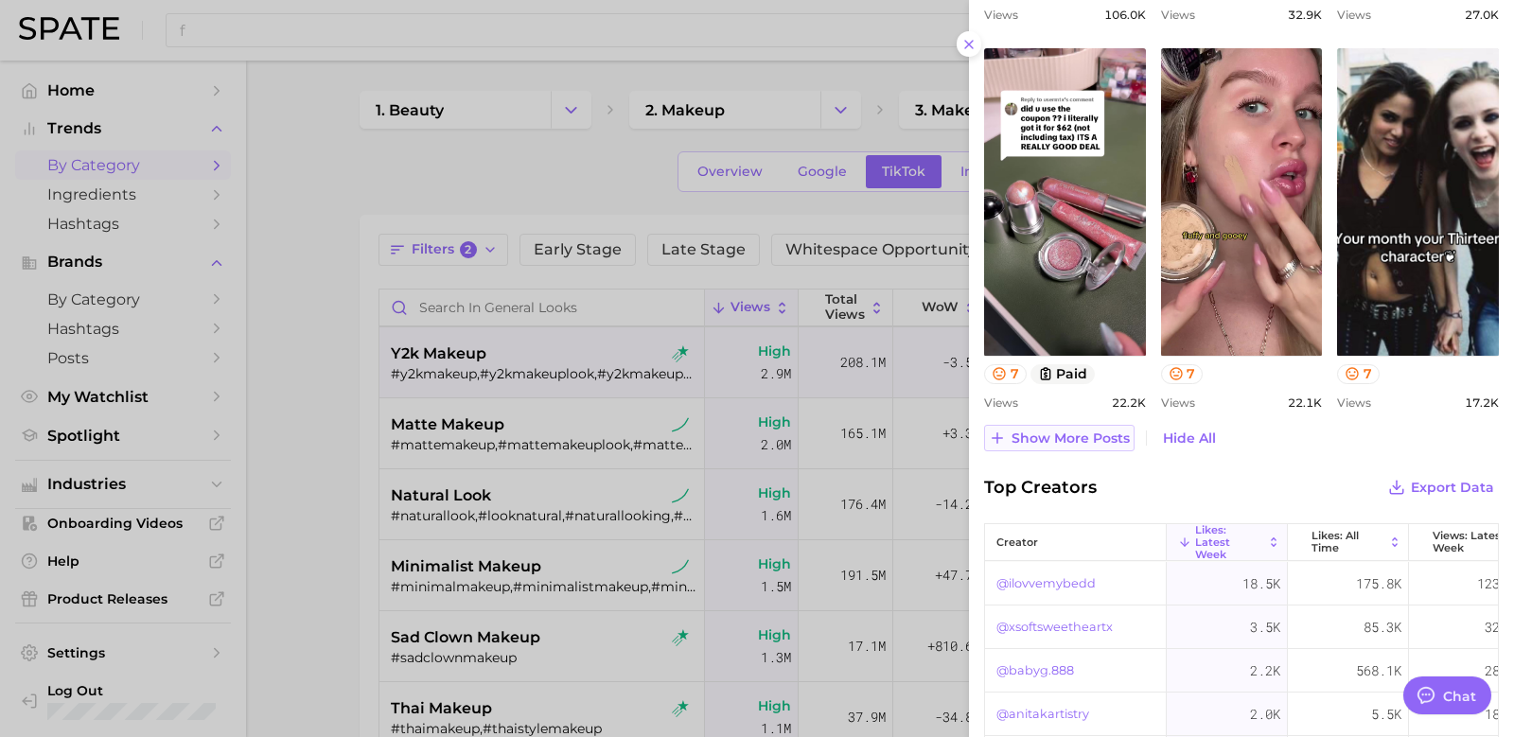
click at [1097, 429] on button "Show more posts" at bounding box center [1059, 438] width 150 height 26
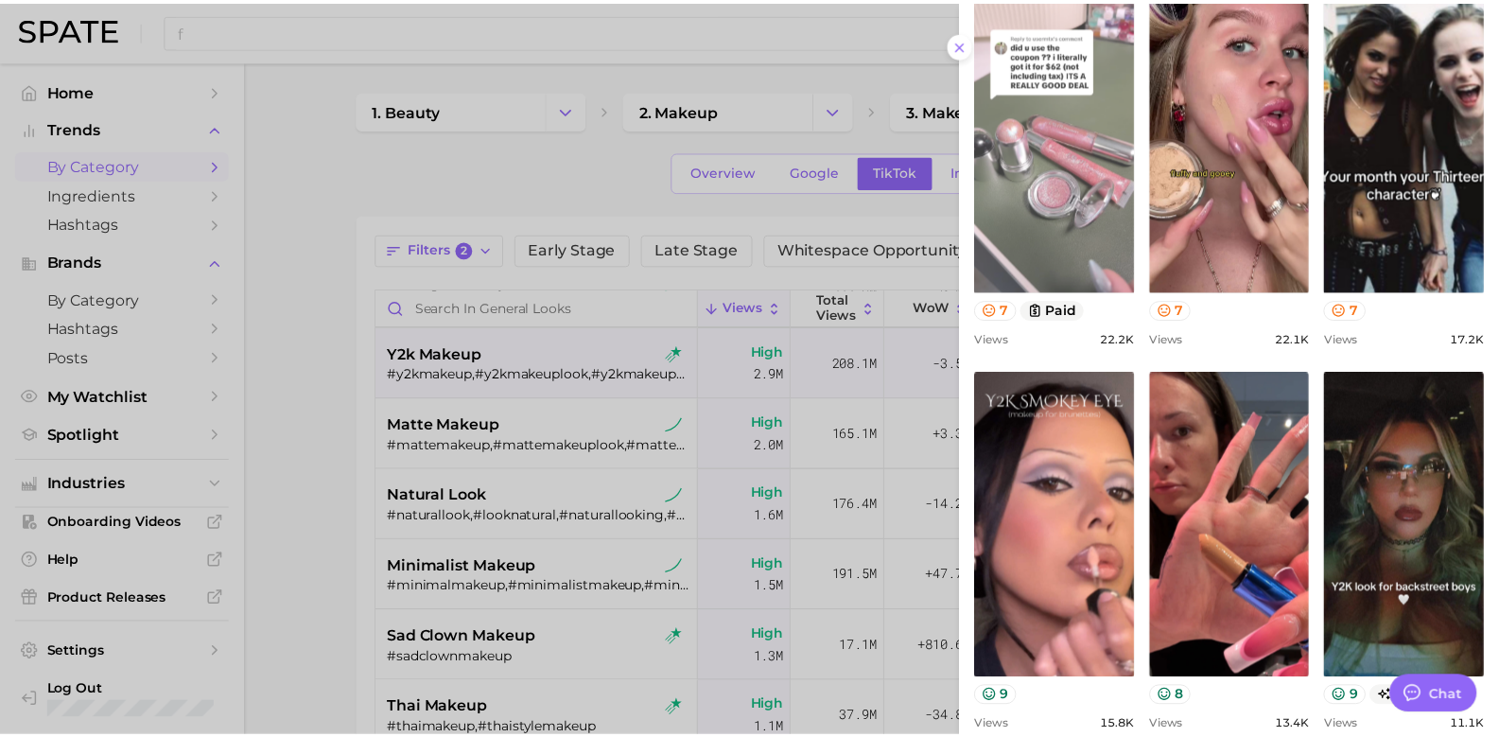
scroll to position [1419, 0]
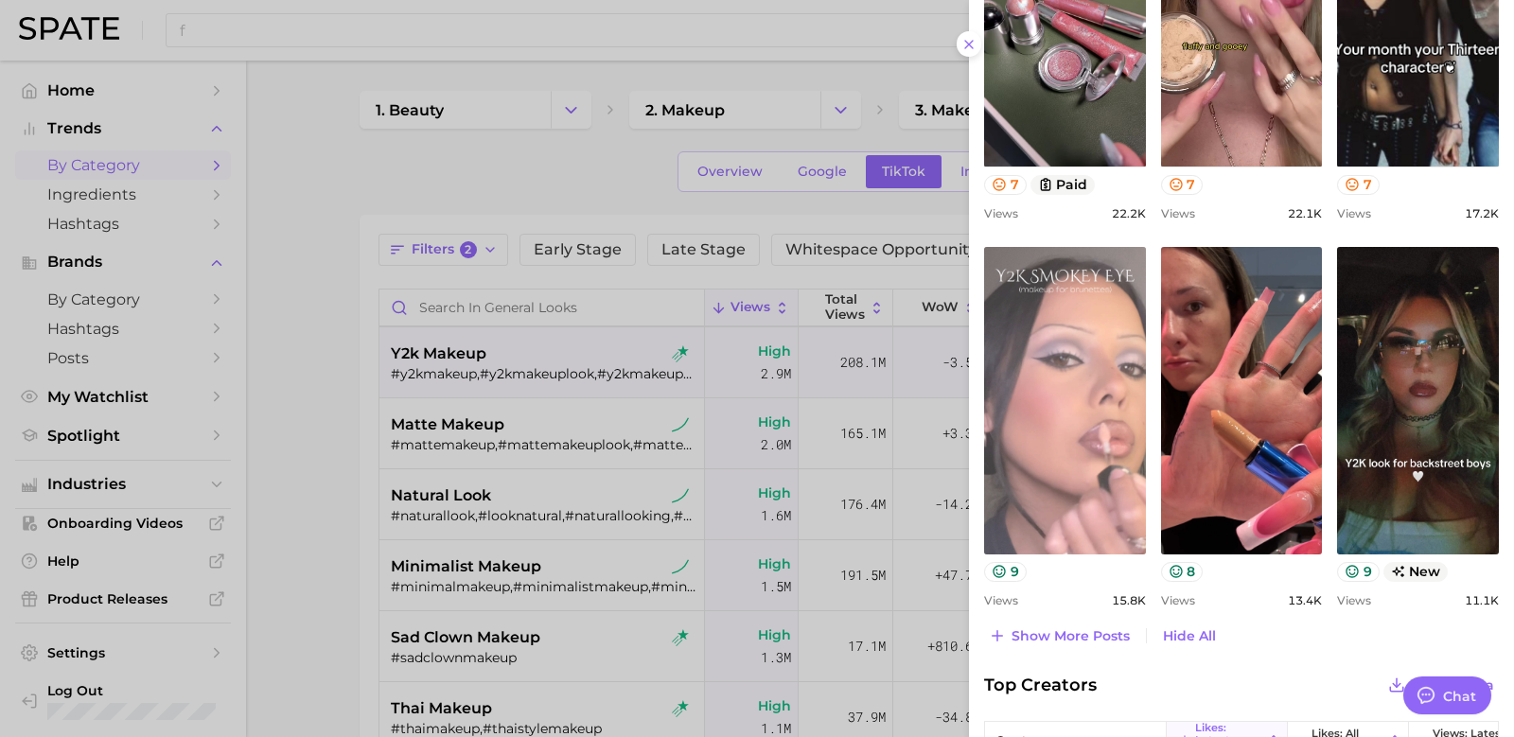
click at [1109, 392] on link "view post on TikTok" at bounding box center [1065, 400] width 162 height 307
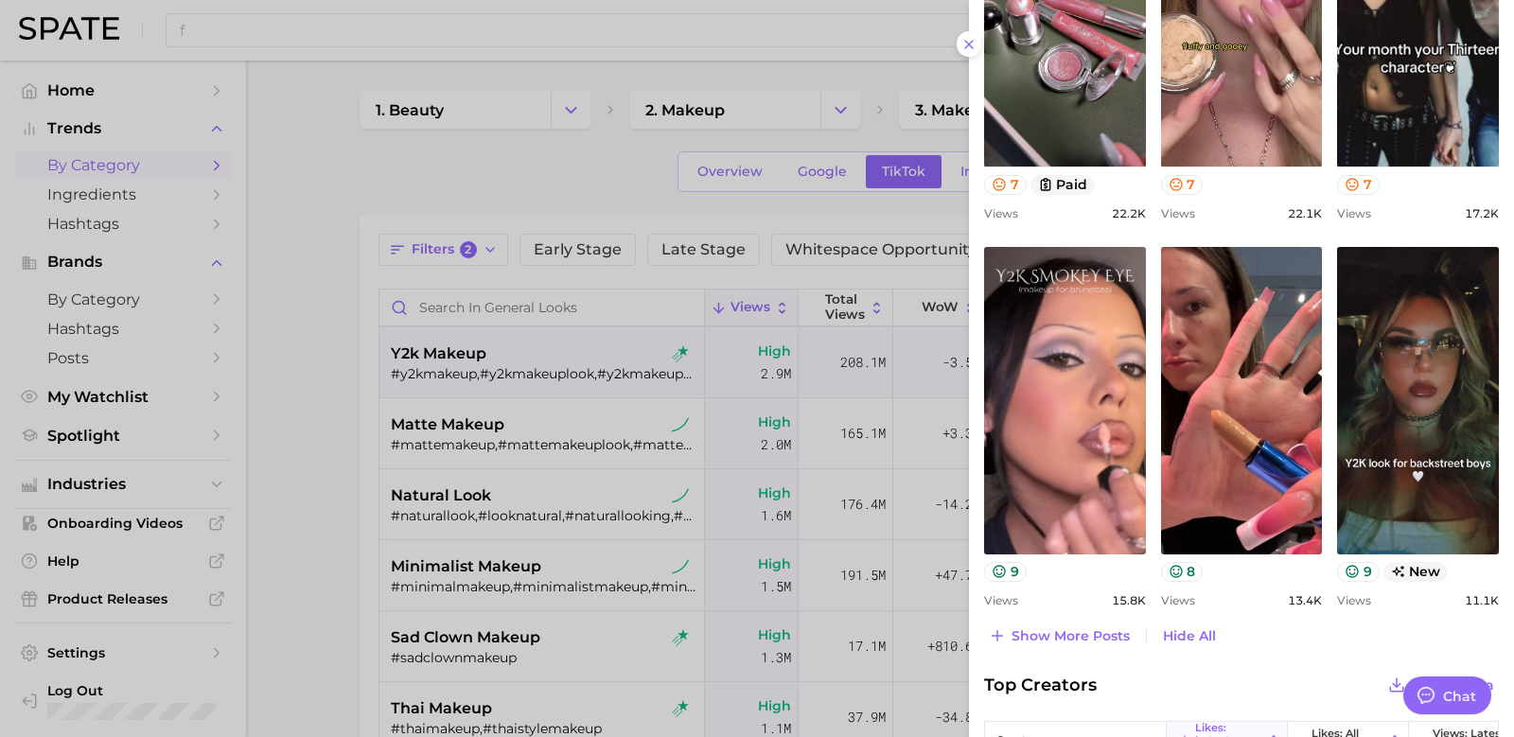
click at [821, 73] on div at bounding box center [757, 368] width 1514 height 737
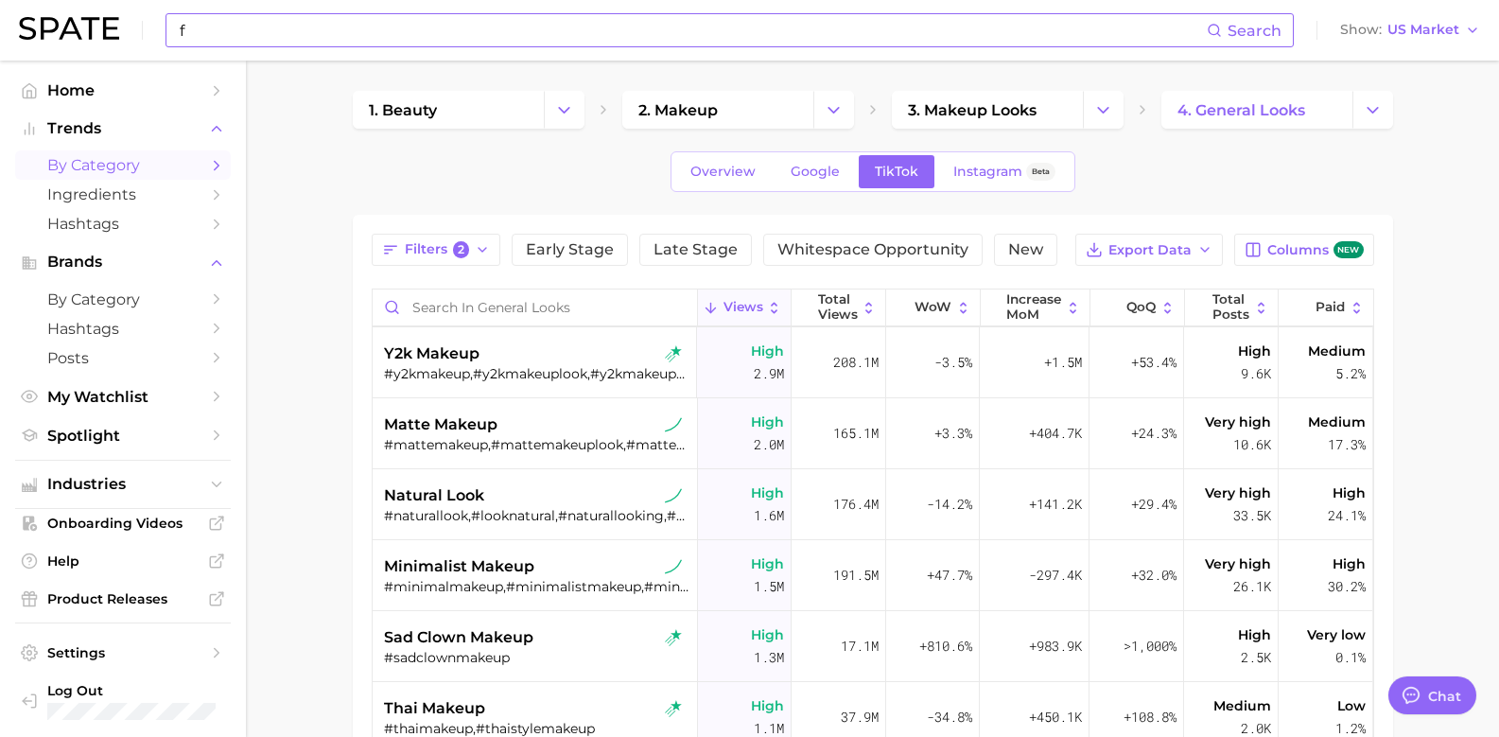
click at [991, 34] on input "f" at bounding box center [692, 30] width 1029 height 32
type input "back to school"
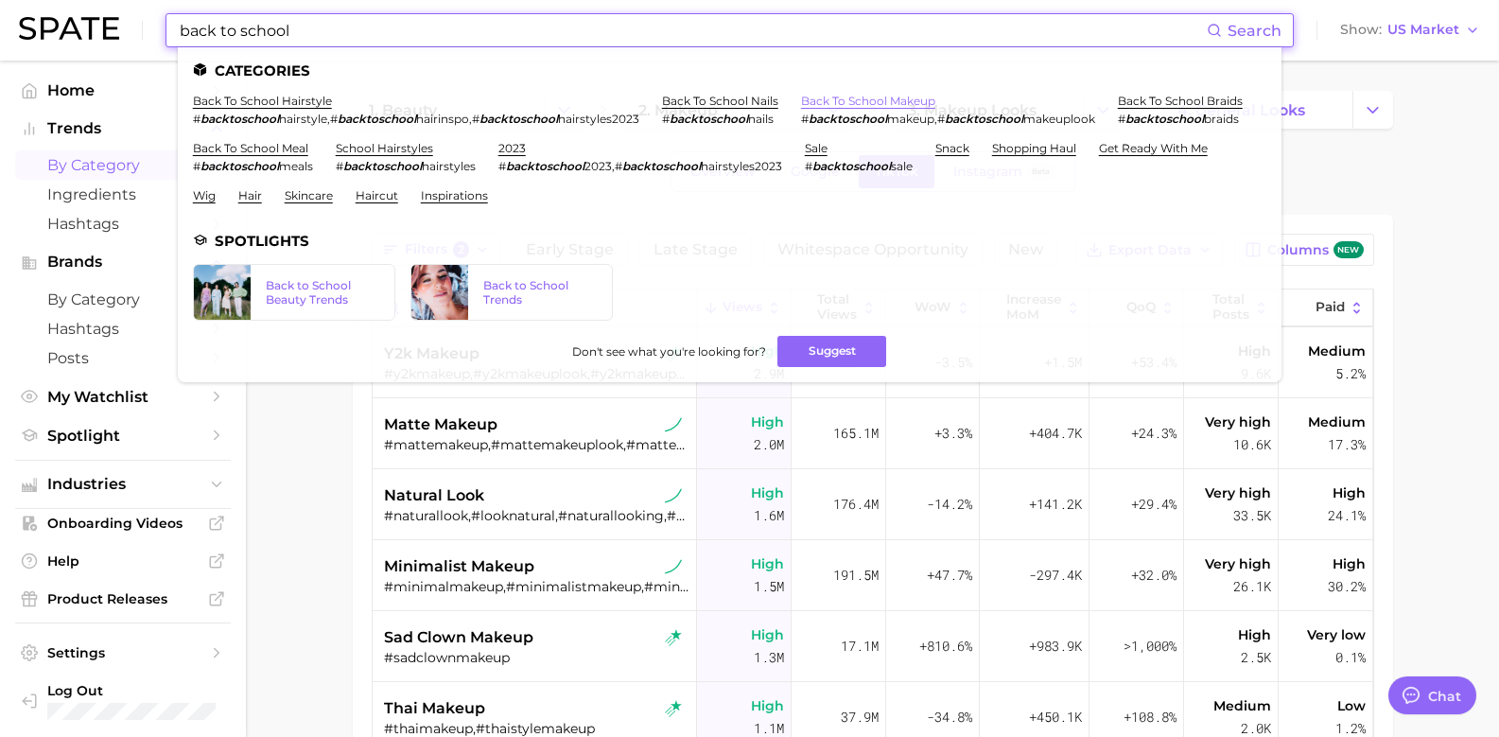
click at [872, 97] on link "back to school makeup" at bounding box center [868, 101] width 134 height 14
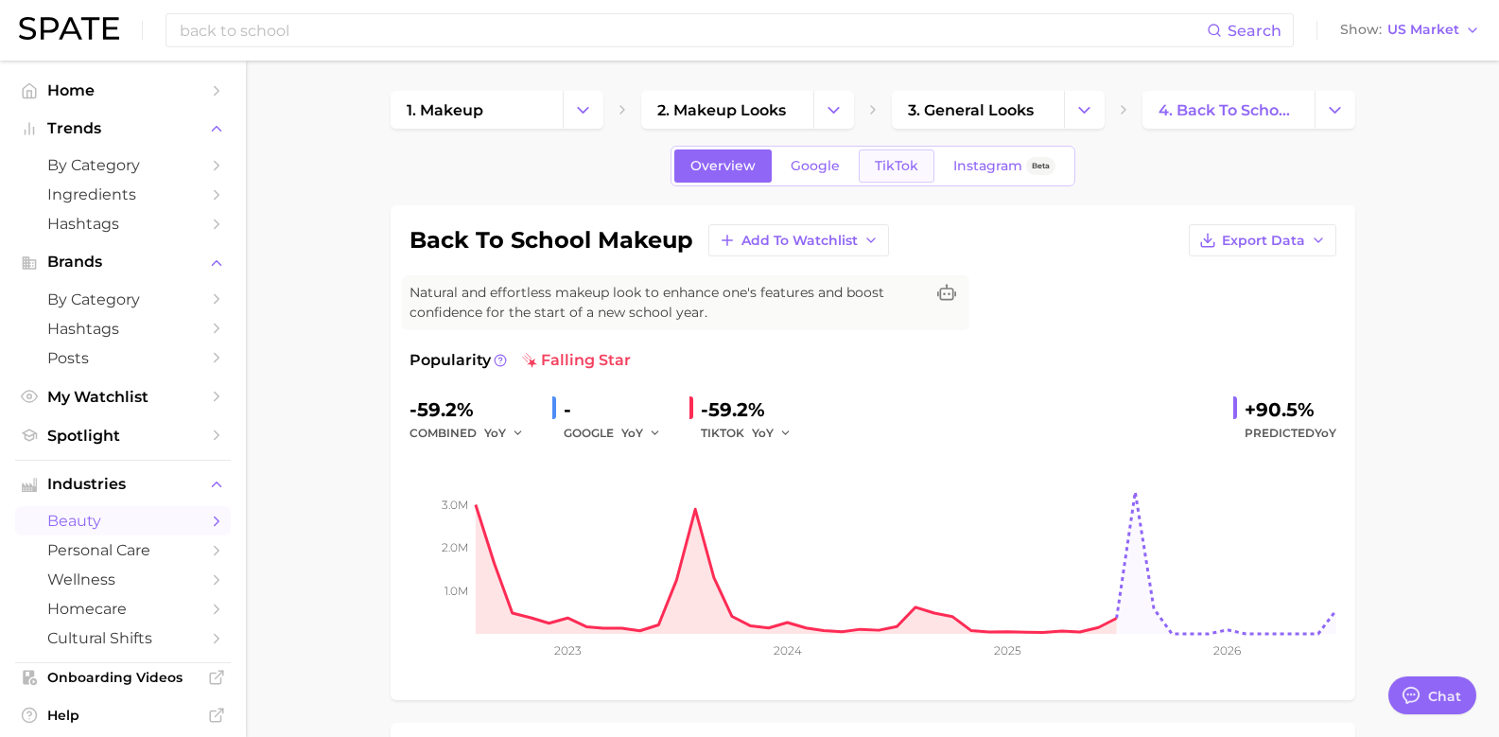
click at [879, 150] on link "TikTok" at bounding box center [897, 165] width 76 height 33
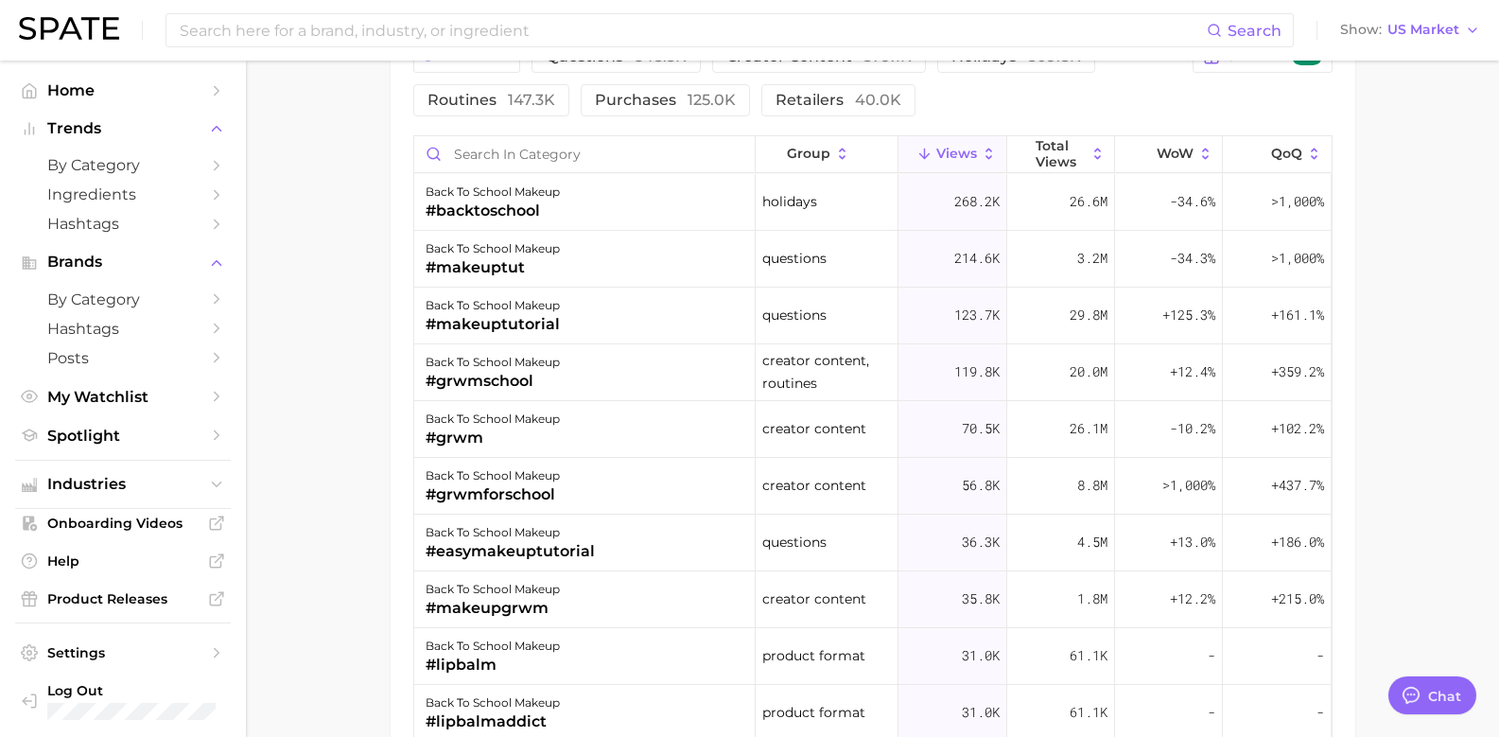
scroll to position [1608, 0]
